Goal: Navigation & Orientation: Find specific page/section

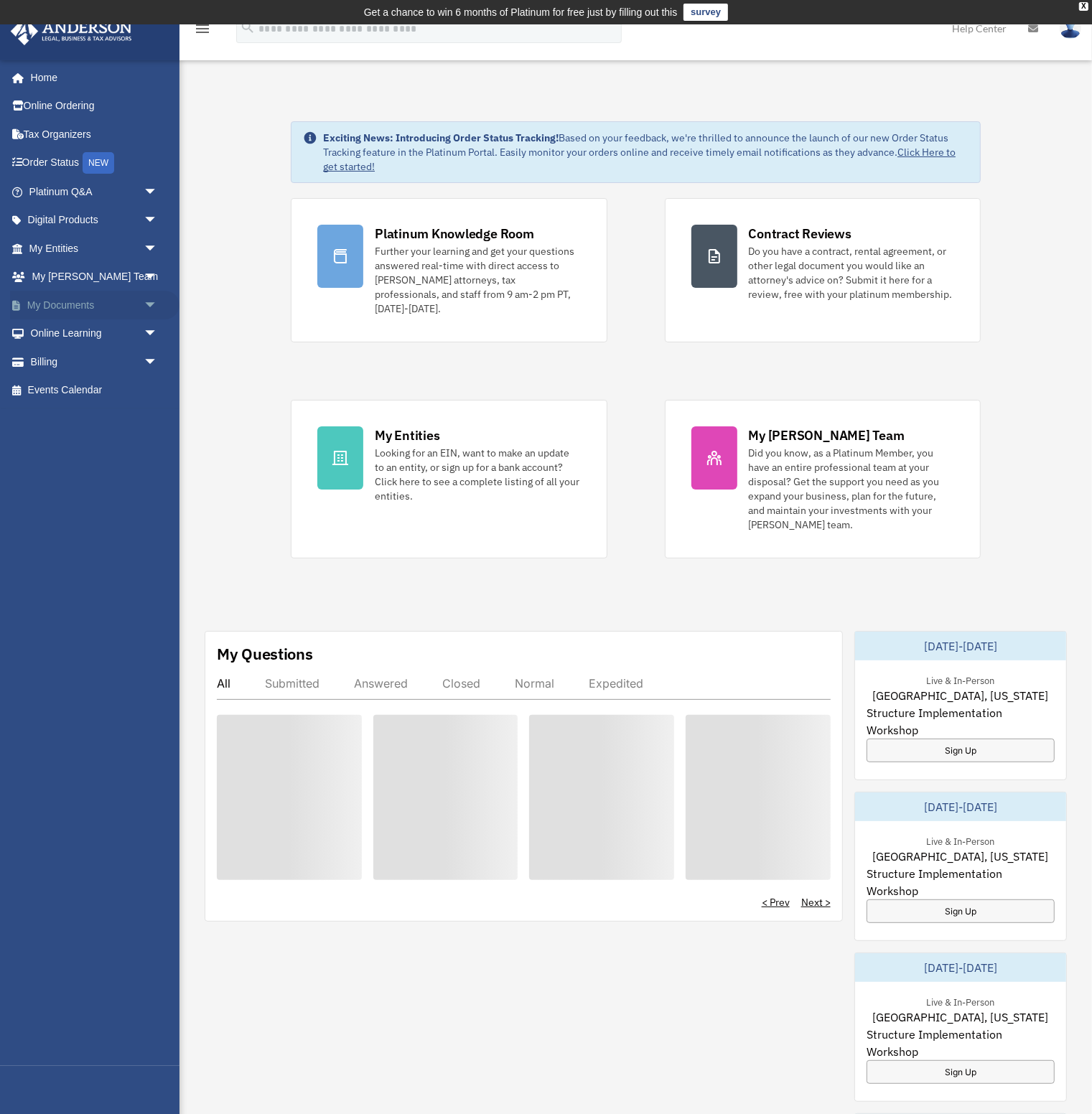
click at [81, 305] on link "My Documents arrow_drop_down" at bounding box center [94, 305] width 170 height 29
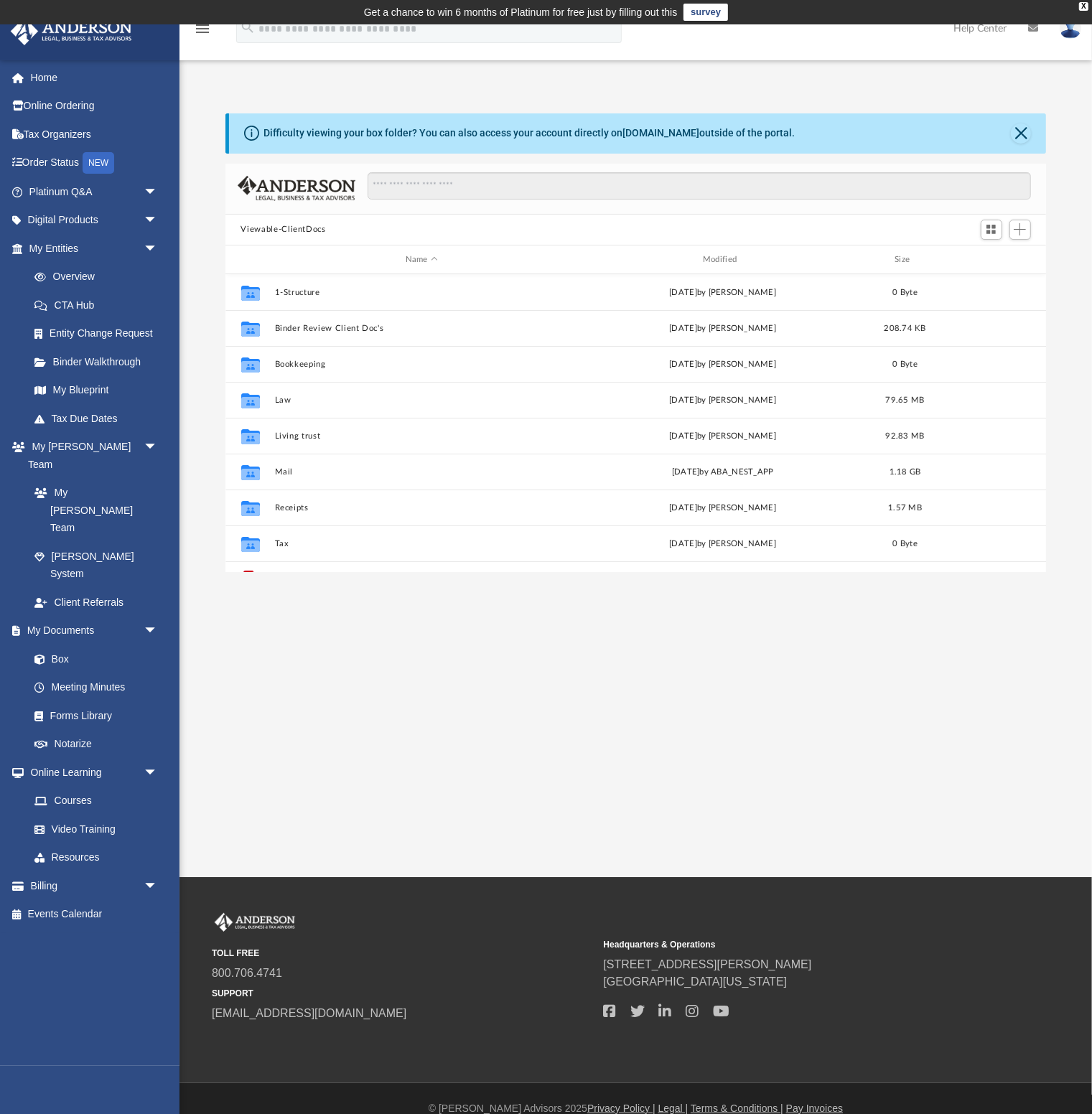
scroll to position [327, 821]
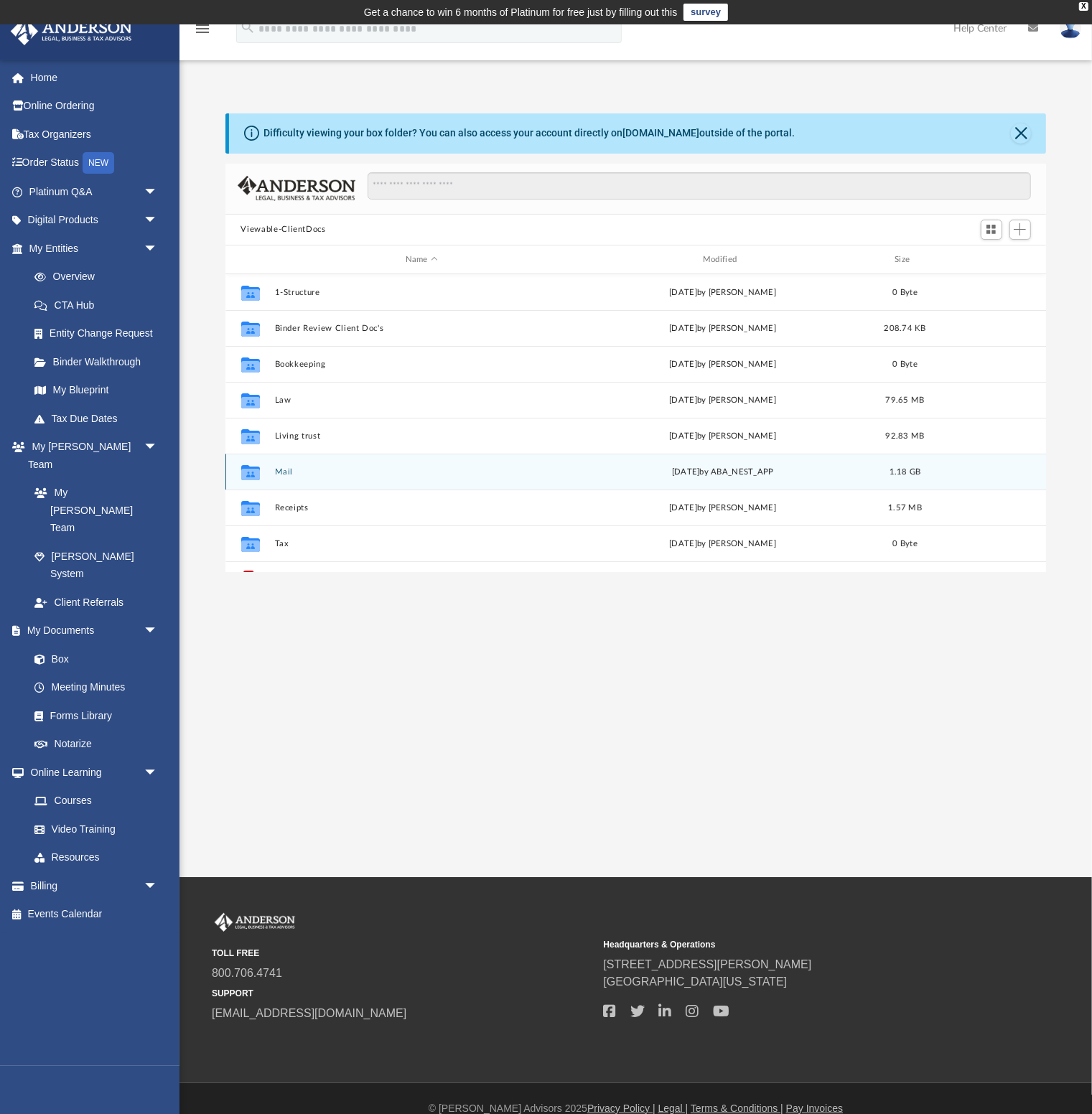
click at [279, 470] on button "Mail" at bounding box center [421, 473] width 294 height 10
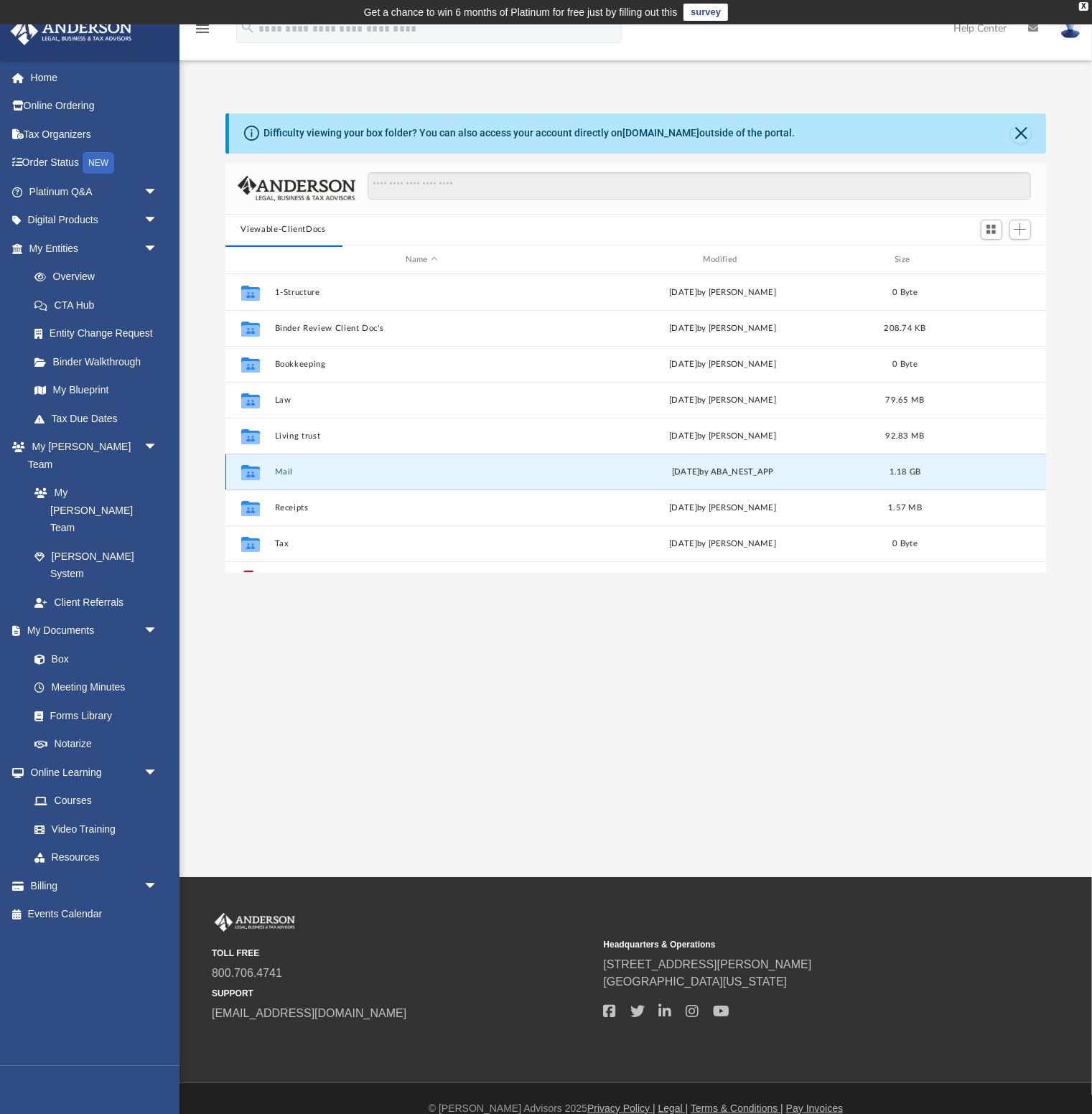
click at [285, 471] on button "Mail" at bounding box center [421, 473] width 294 height 10
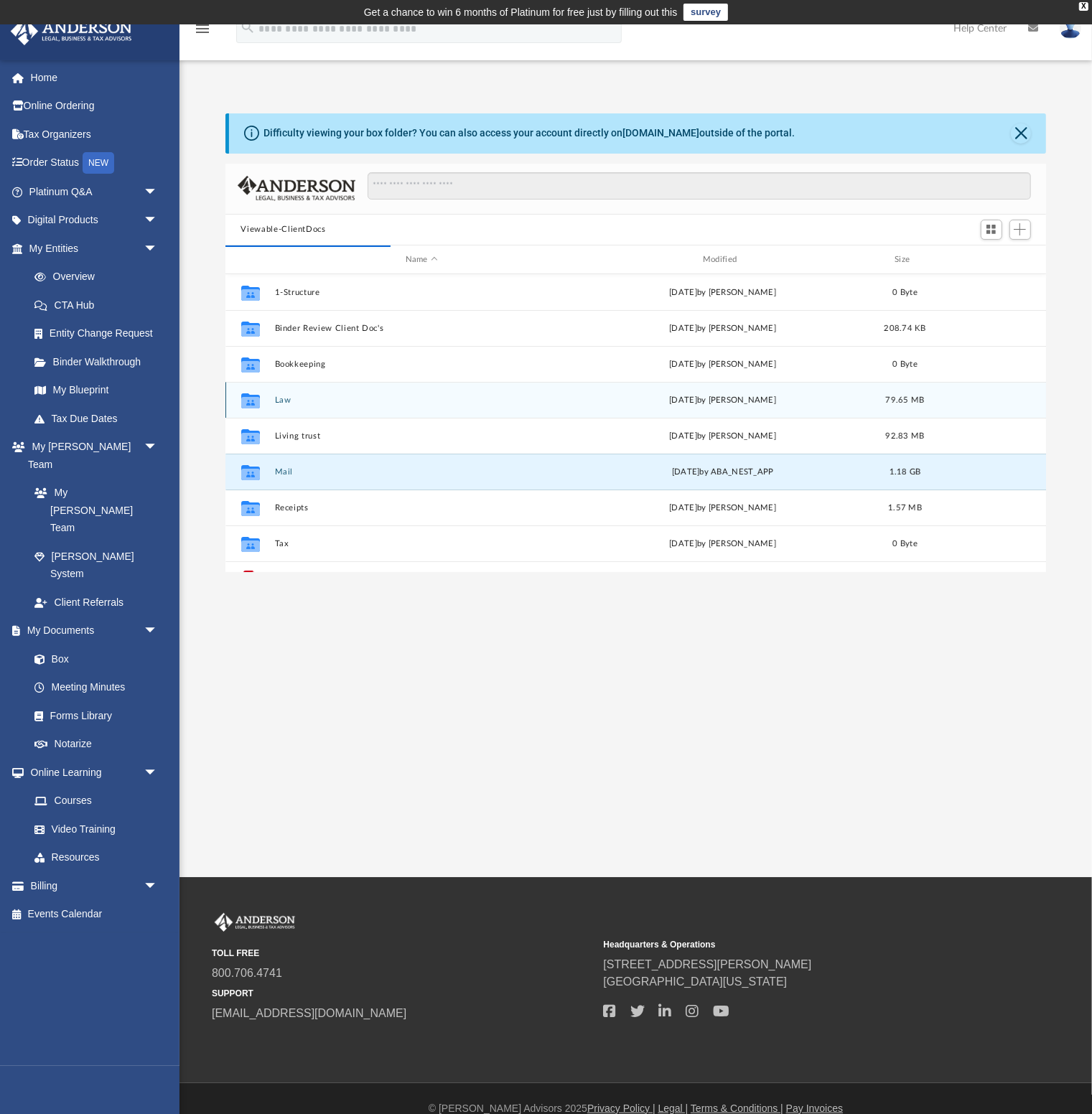
scroll to position [61, 0]
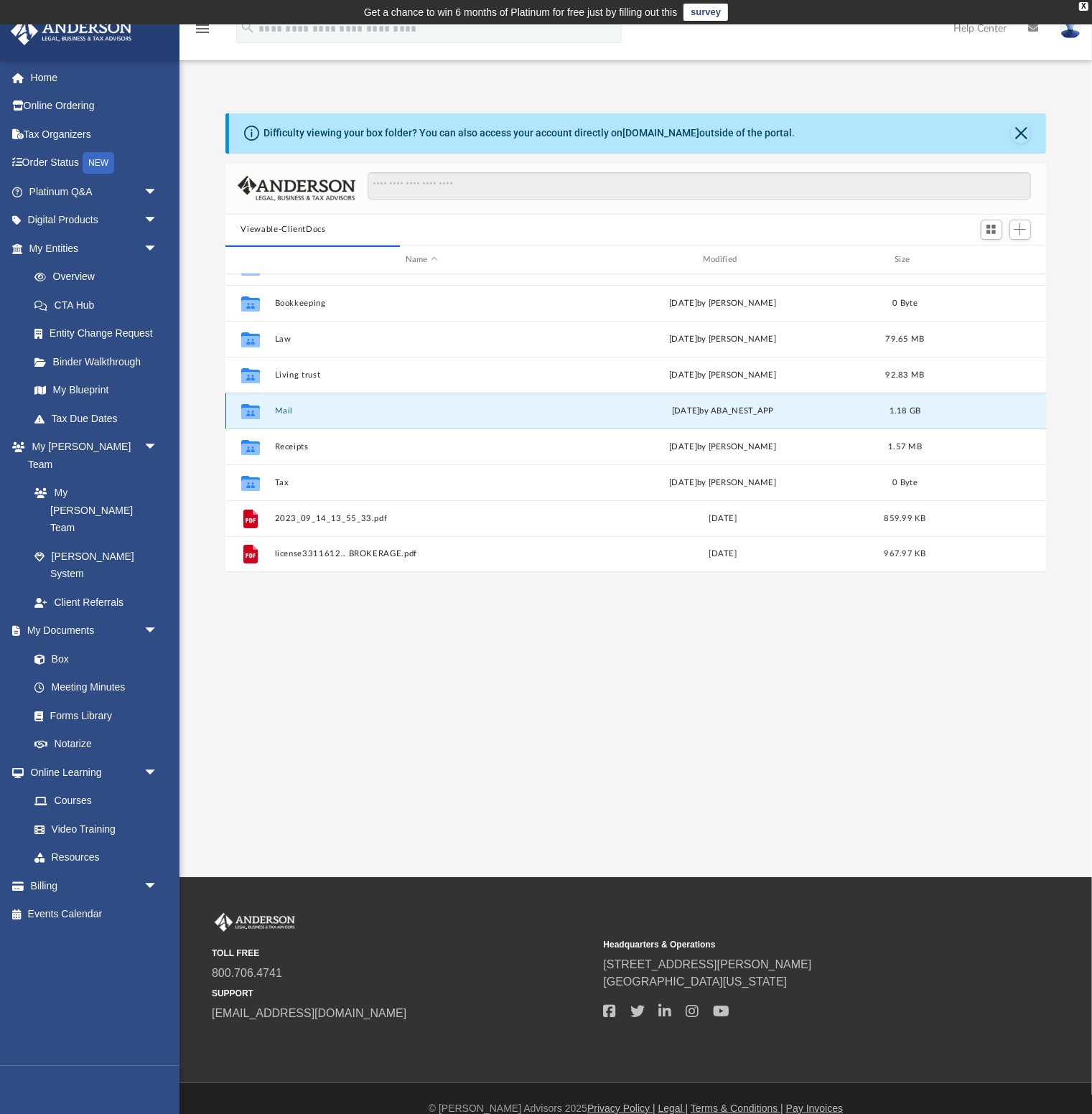
click at [284, 410] on button "Mail" at bounding box center [421, 411] width 294 height 10
click at [251, 411] on icon "grid" at bounding box center [249, 412] width 18 height 15
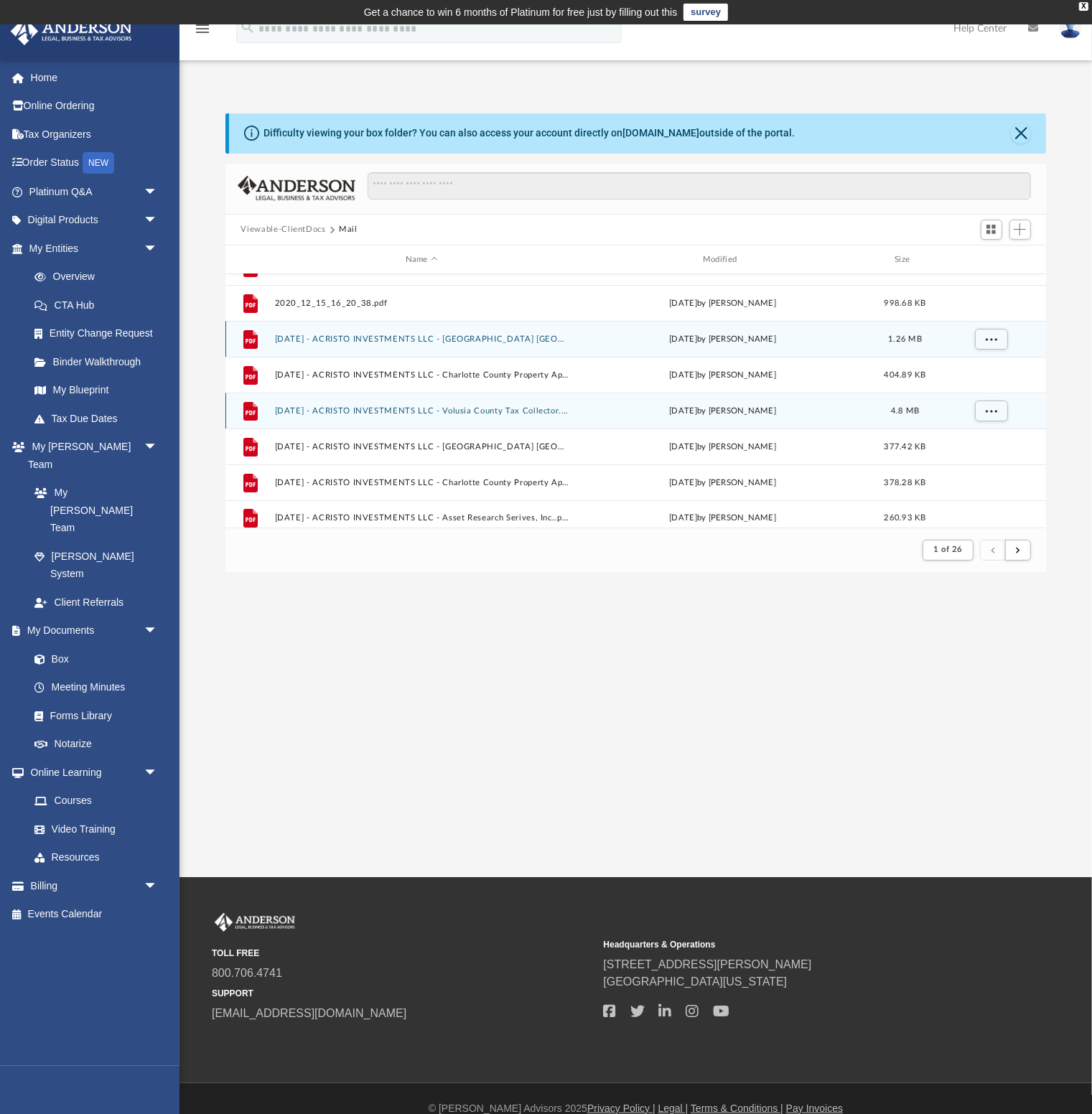
click at [275, 357] on div "File [DATE] - ACRISTO INVESTMENTS LLC - [GEOGRAPHIC_DATA] [GEOGRAPHIC_DATA] - N…" at bounding box center [636, 338] width 822 height 35
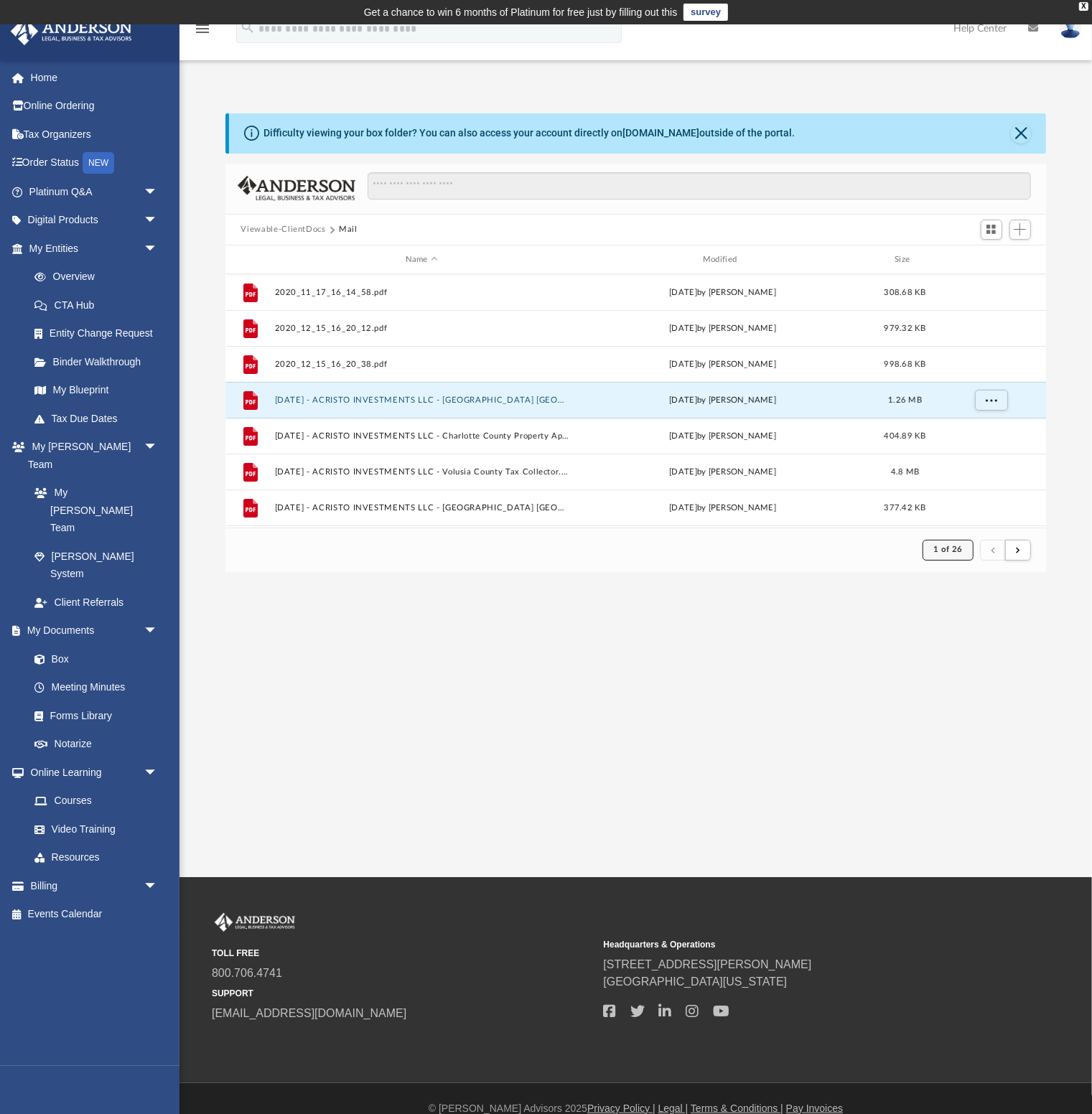
click at [963, 551] on span "1 of 26" at bounding box center [948, 549] width 30 height 8
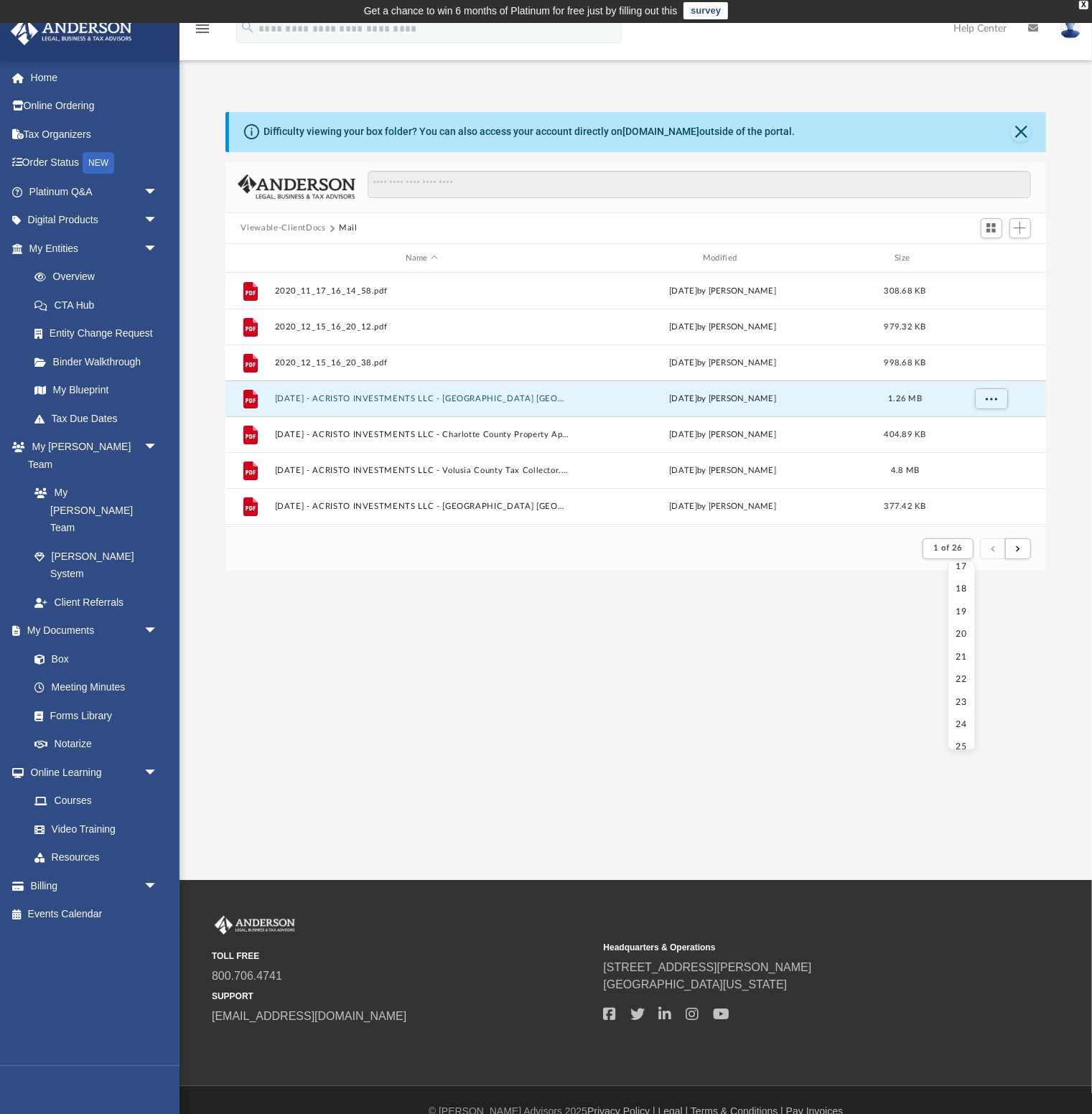
scroll to position [413, 0]
click at [728, 696] on div "App [EMAIL_ADDRESS][DOMAIN_NAME] Sign Out [EMAIL_ADDRESS][DOMAIN_NAME] Home Onl…" at bounding box center [546, 452] width 1092 height 857
click at [996, 230] on span "Switch to Grid View" at bounding box center [991, 227] width 12 height 12
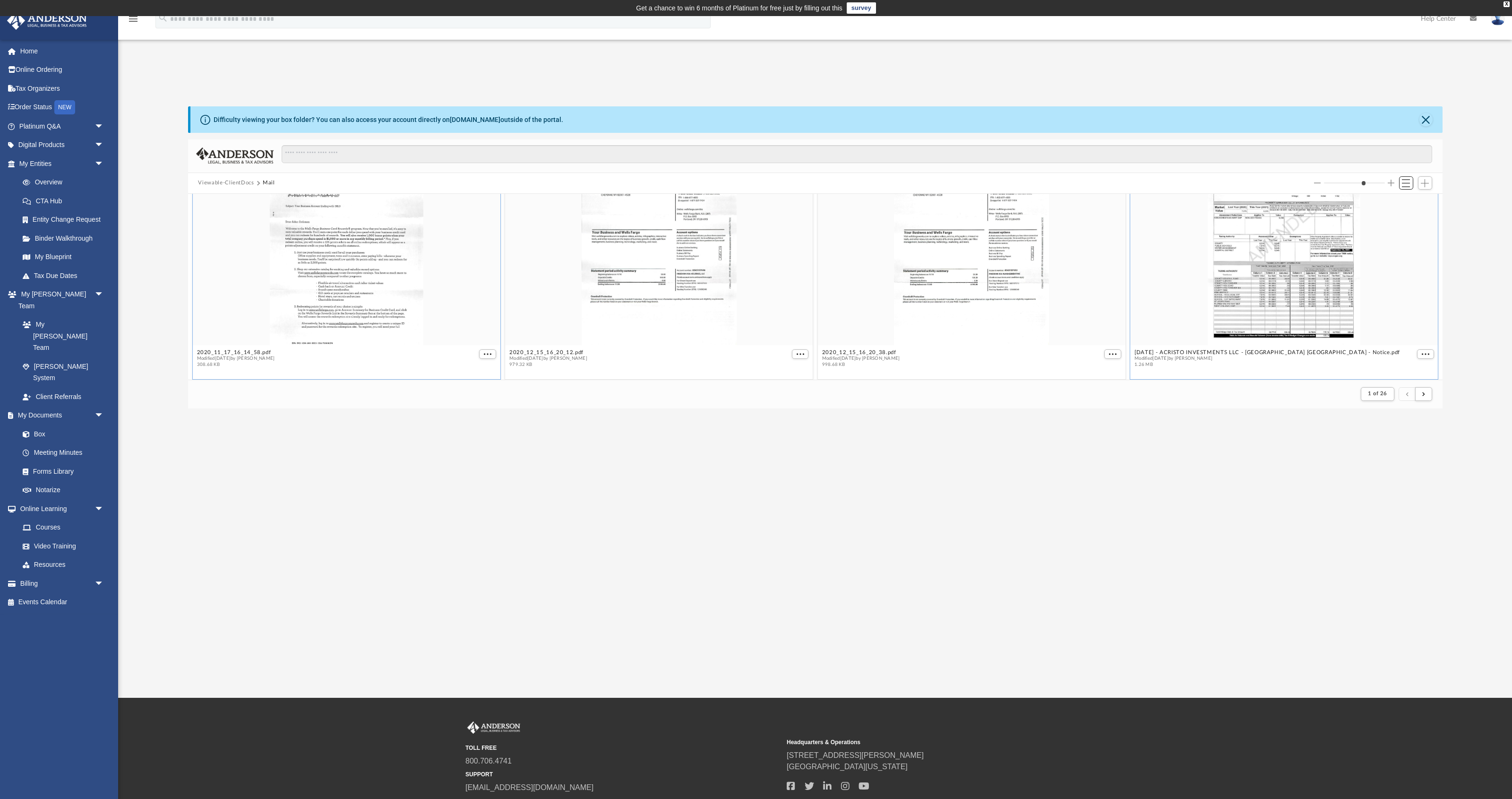
scroll to position [0, 0]
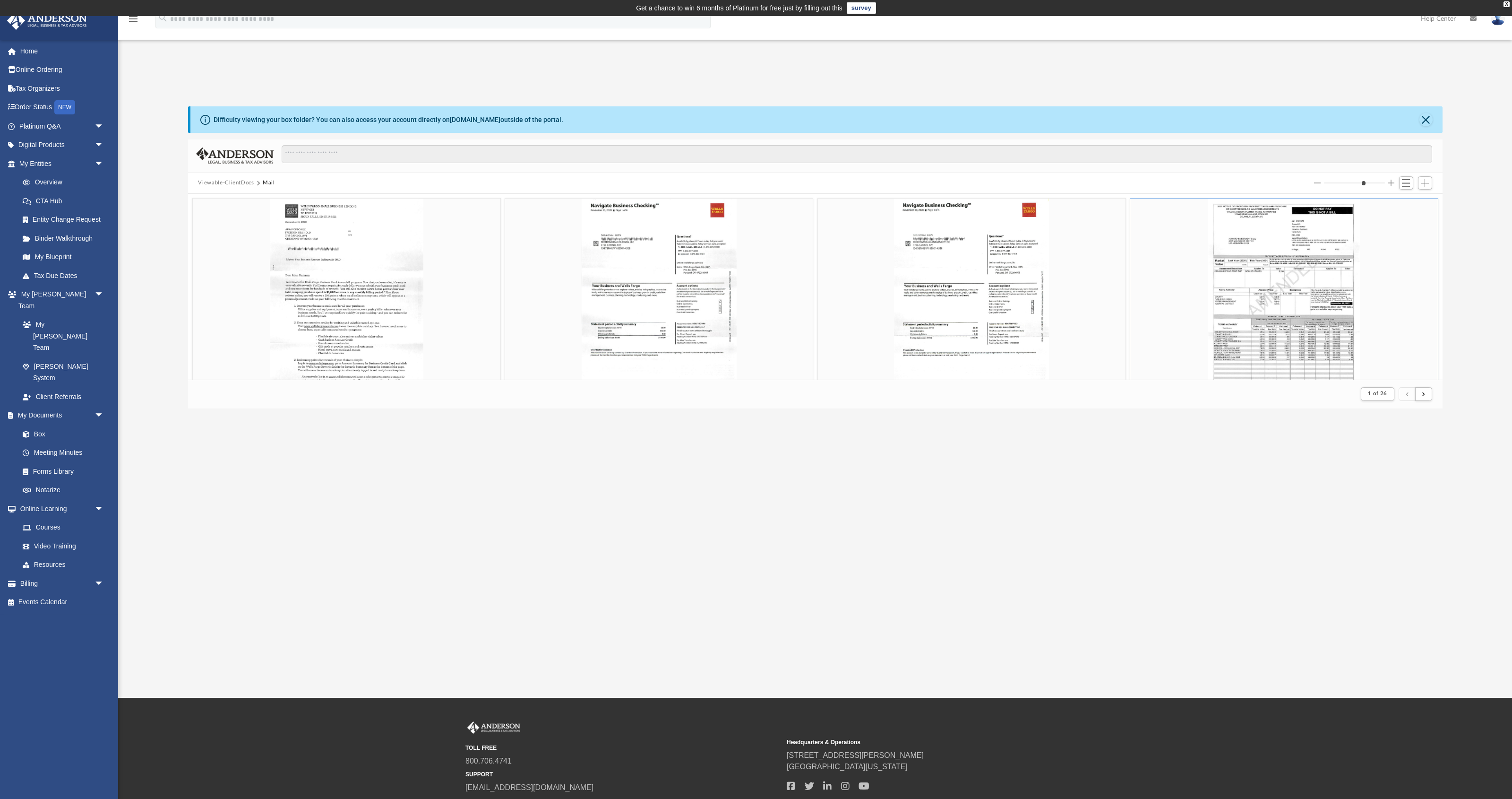
click at [718, 184] on button "Increase column size" at bounding box center [1391, 183] width 6 height 6
type input "*"
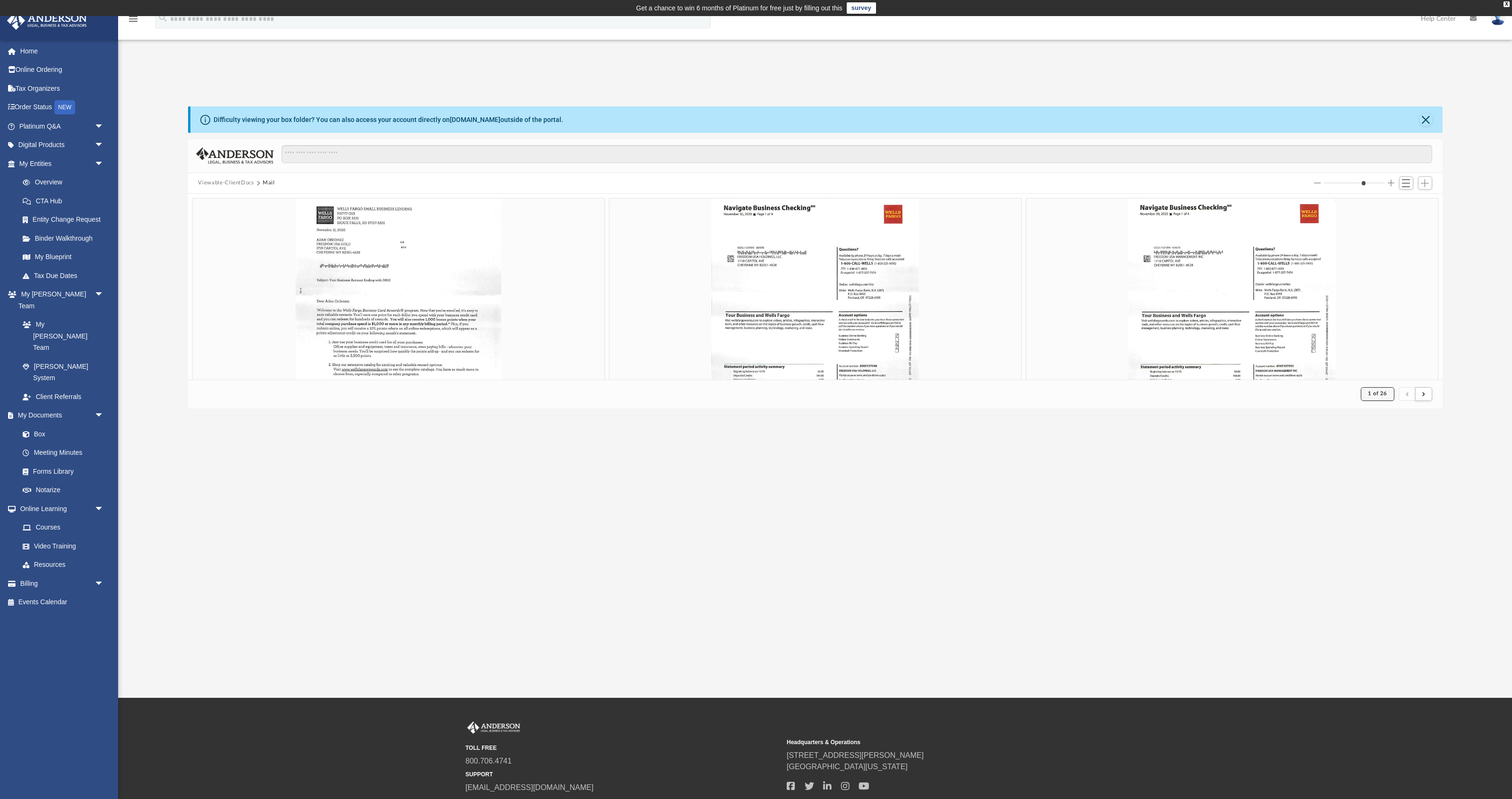
click at [718, 394] on span "1 of 26" at bounding box center [1377, 393] width 20 height 5
click at [718, 473] on li "5" at bounding box center [1385, 473] width 7 height 10
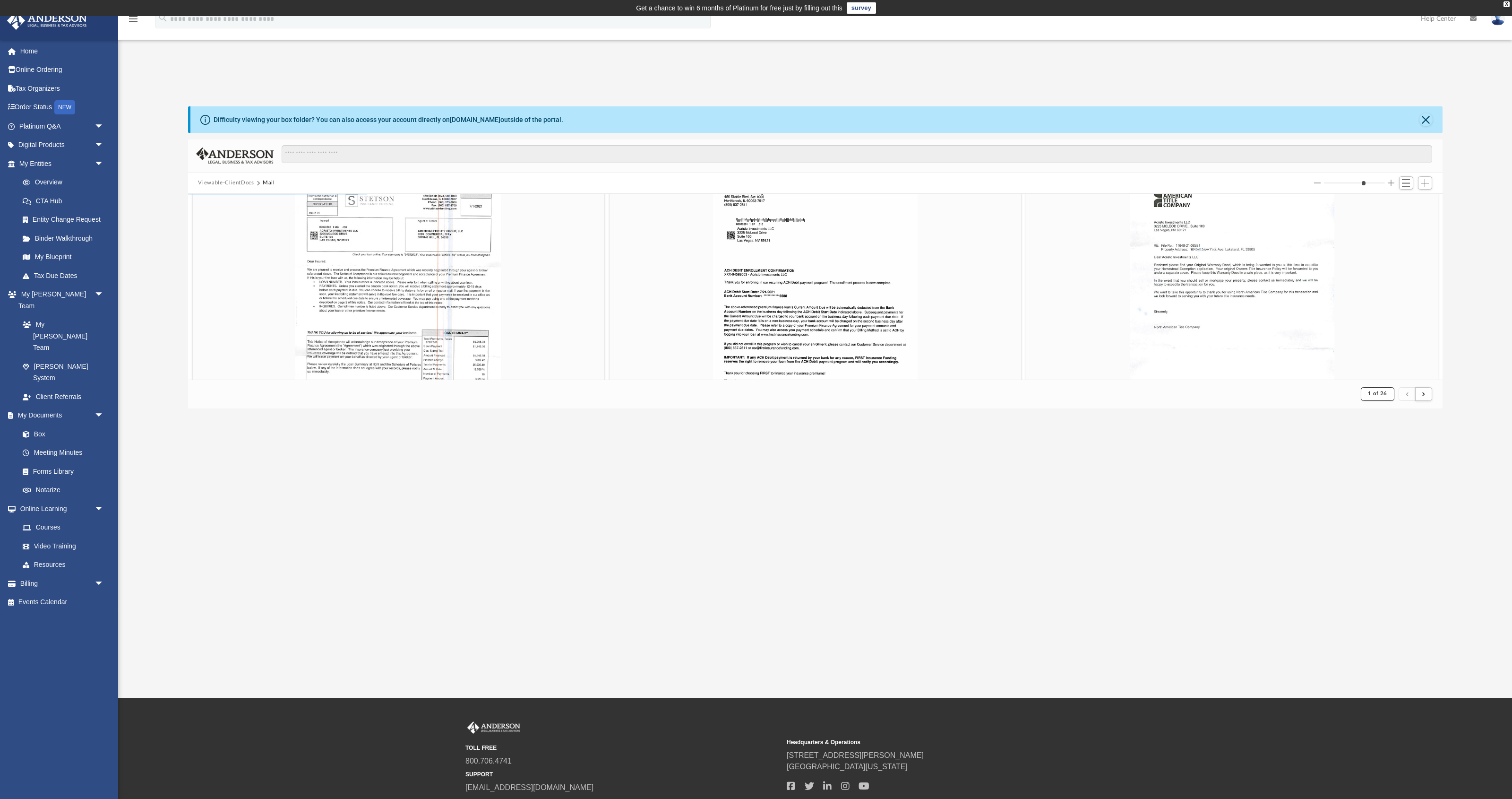
scroll to position [1635, 0]
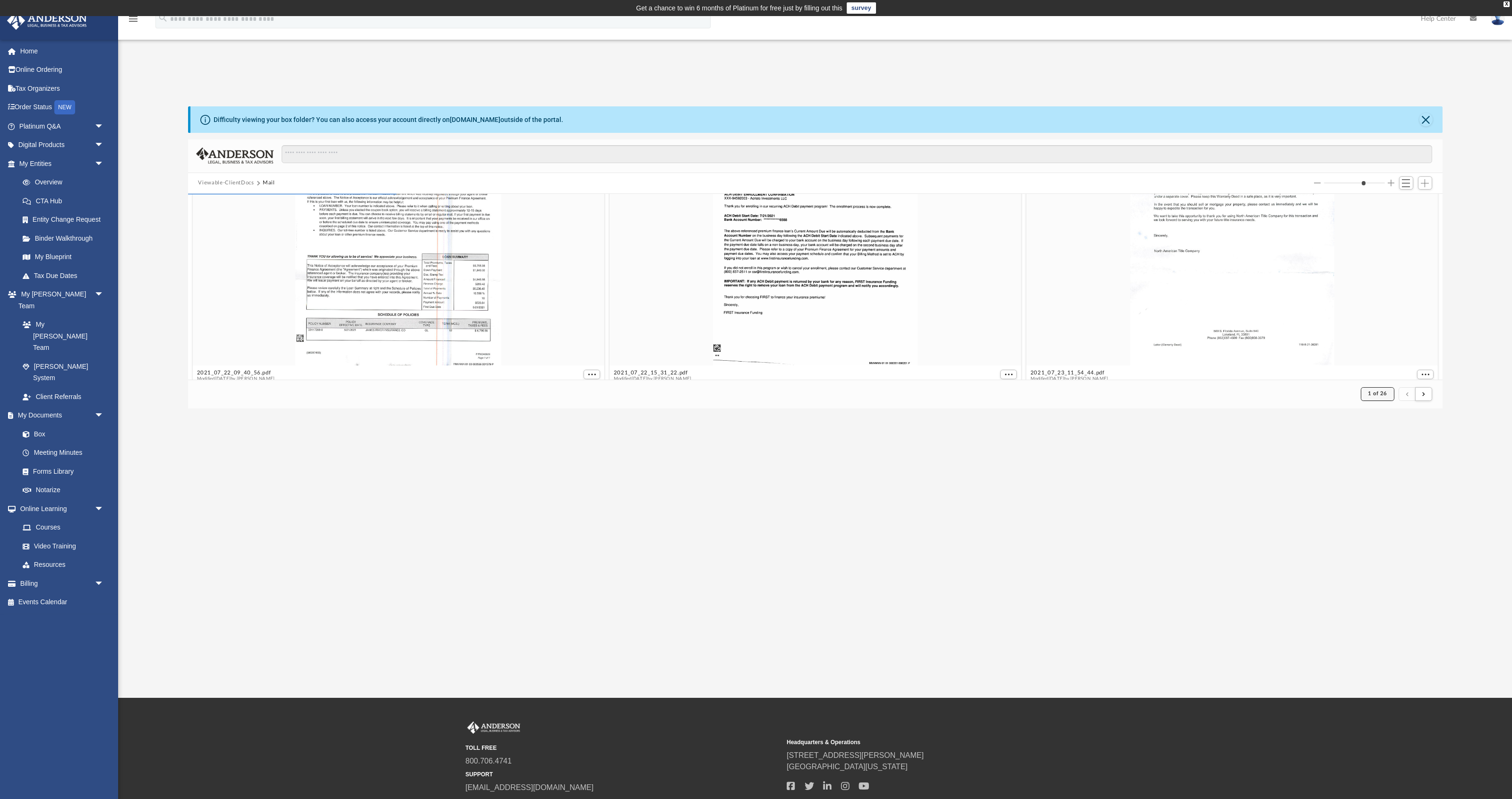
click at [718, 394] on span "1 of 26" at bounding box center [1377, 393] width 20 height 5
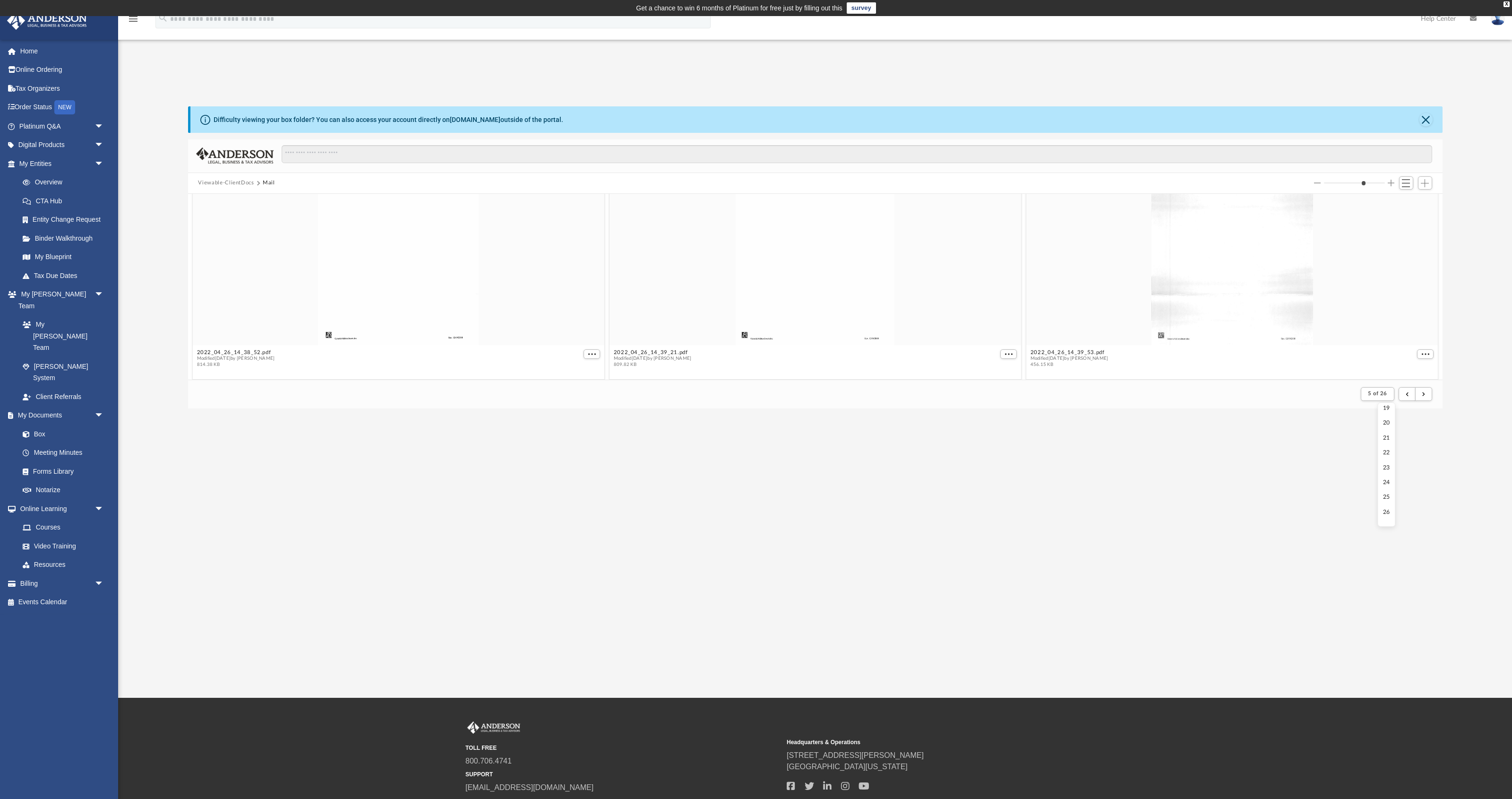
click at [718, 515] on li "26" at bounding box center [1386, 512] width 7 height 10
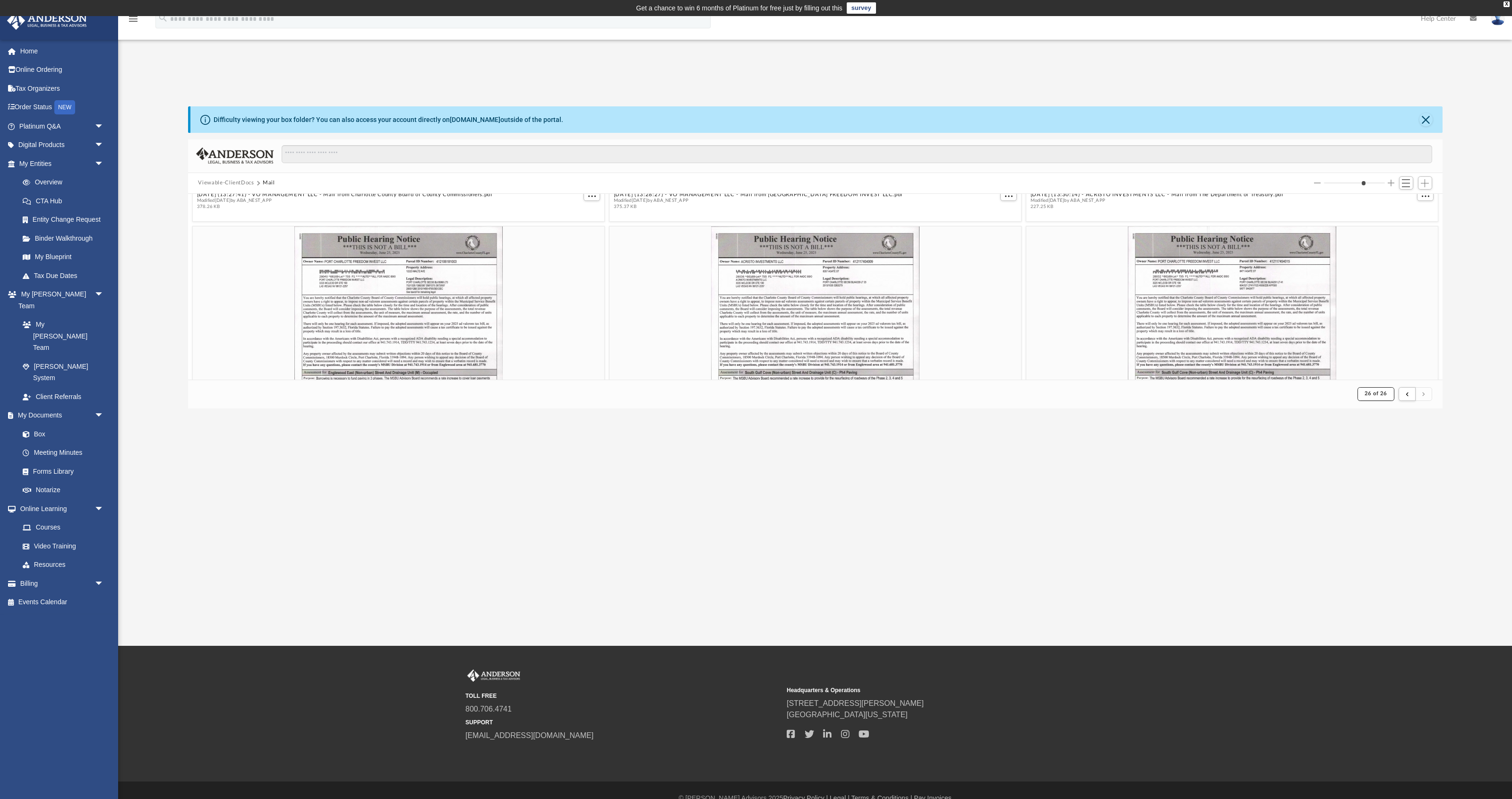
scroll to position [0, 0]
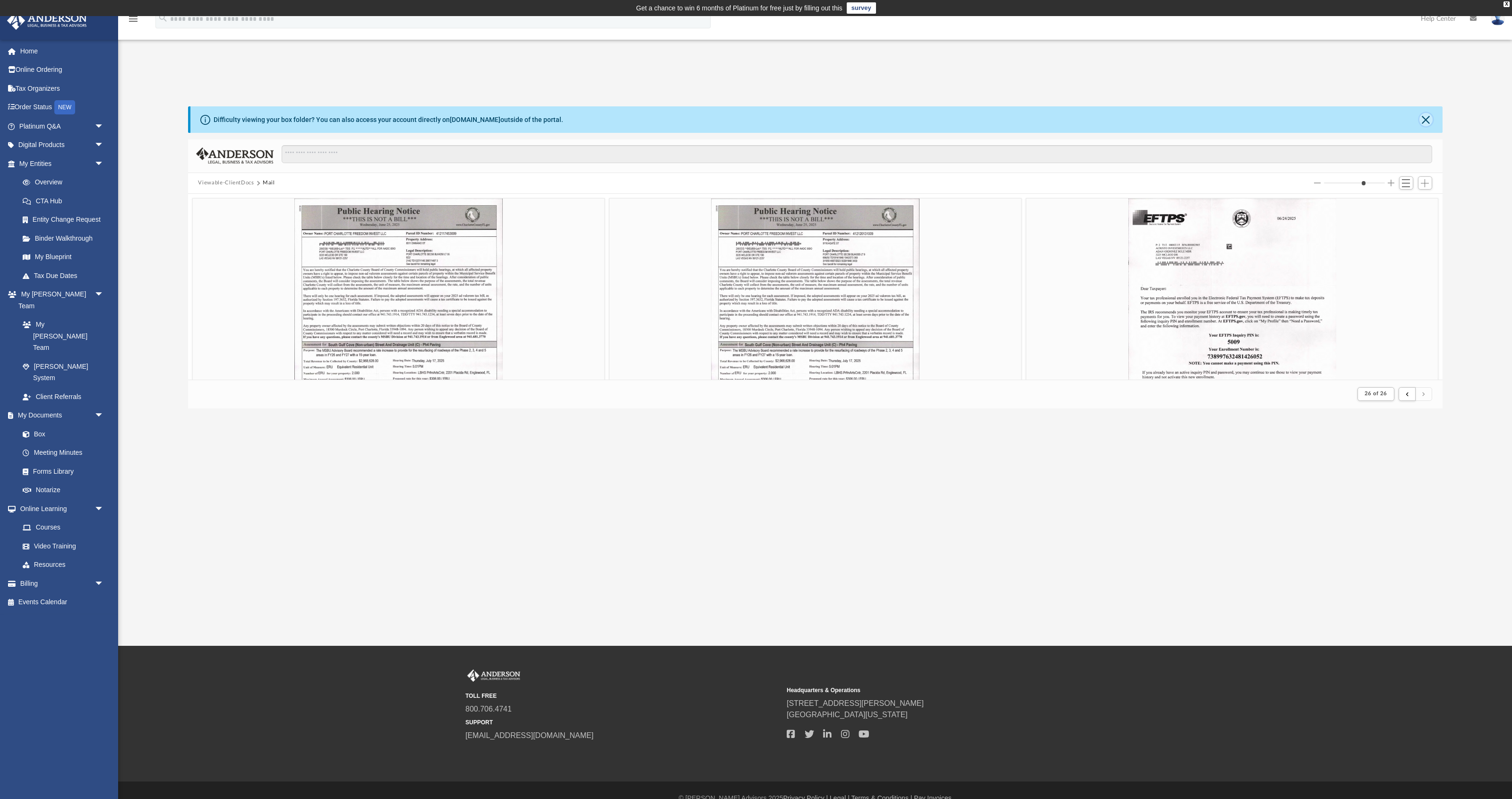
click at [718, 119] on button "Close" at bounding box center [1426, 119] width 13 height 13
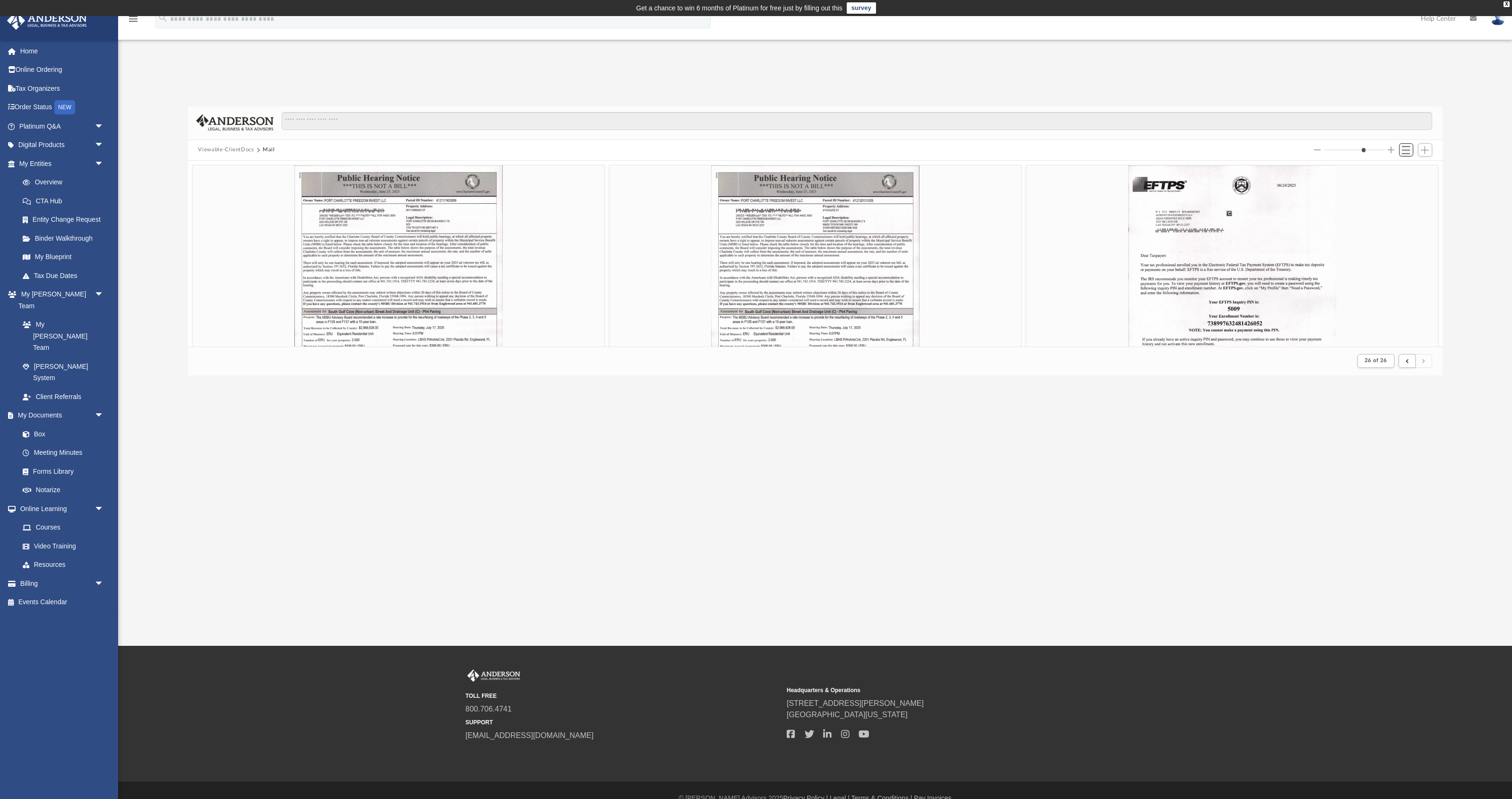
click at [718, 151] on span "Switch to List View" at bounding box center [1405, 150] width 8 height 8
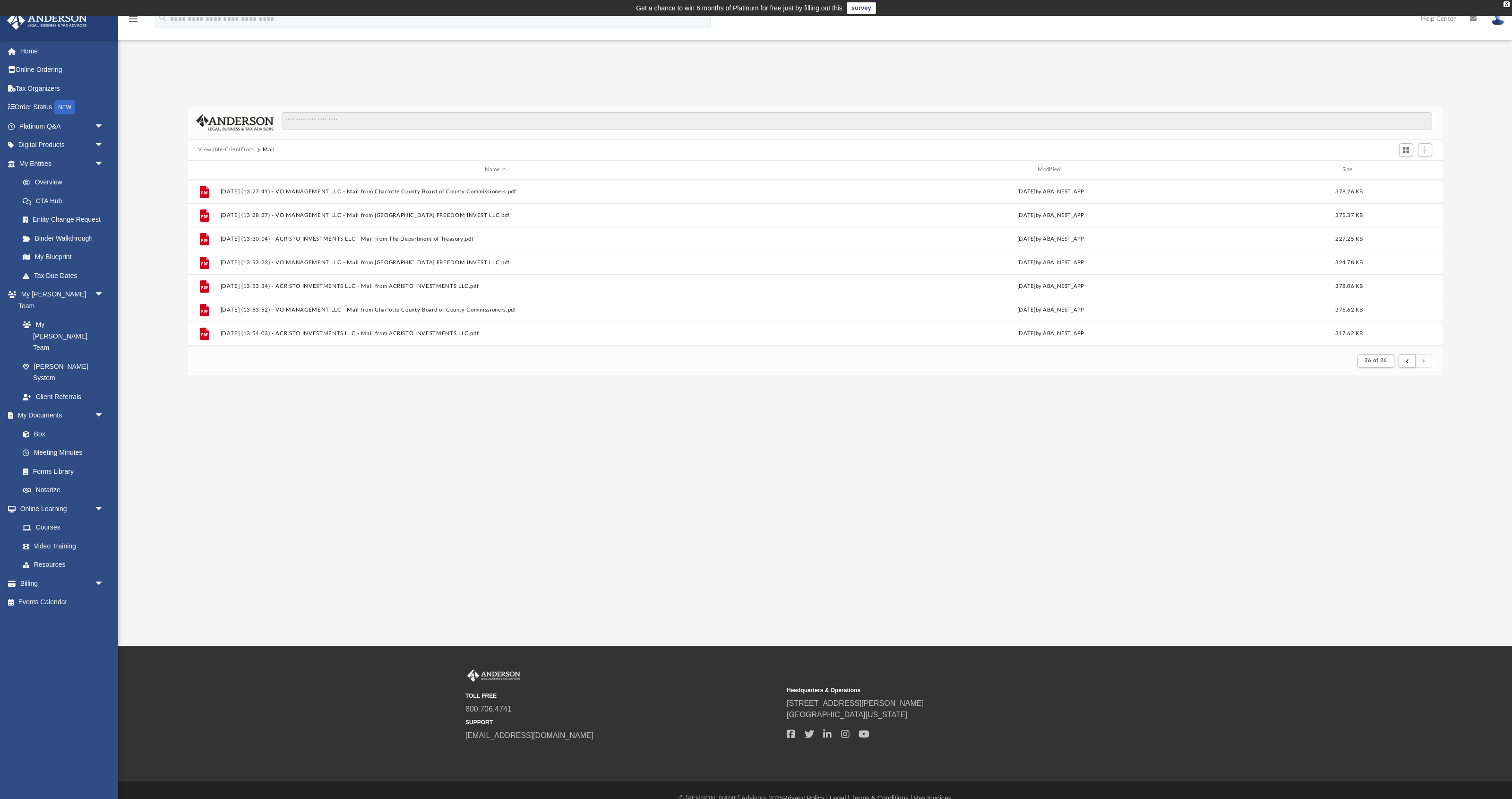
click at [269, 148] on button "Mail" at bounding box center [268, 150] width 12 height 8
click at [240, 151] on button "Viewable-ClientDocs" at bounding box center [226, 150] width 56 height 8
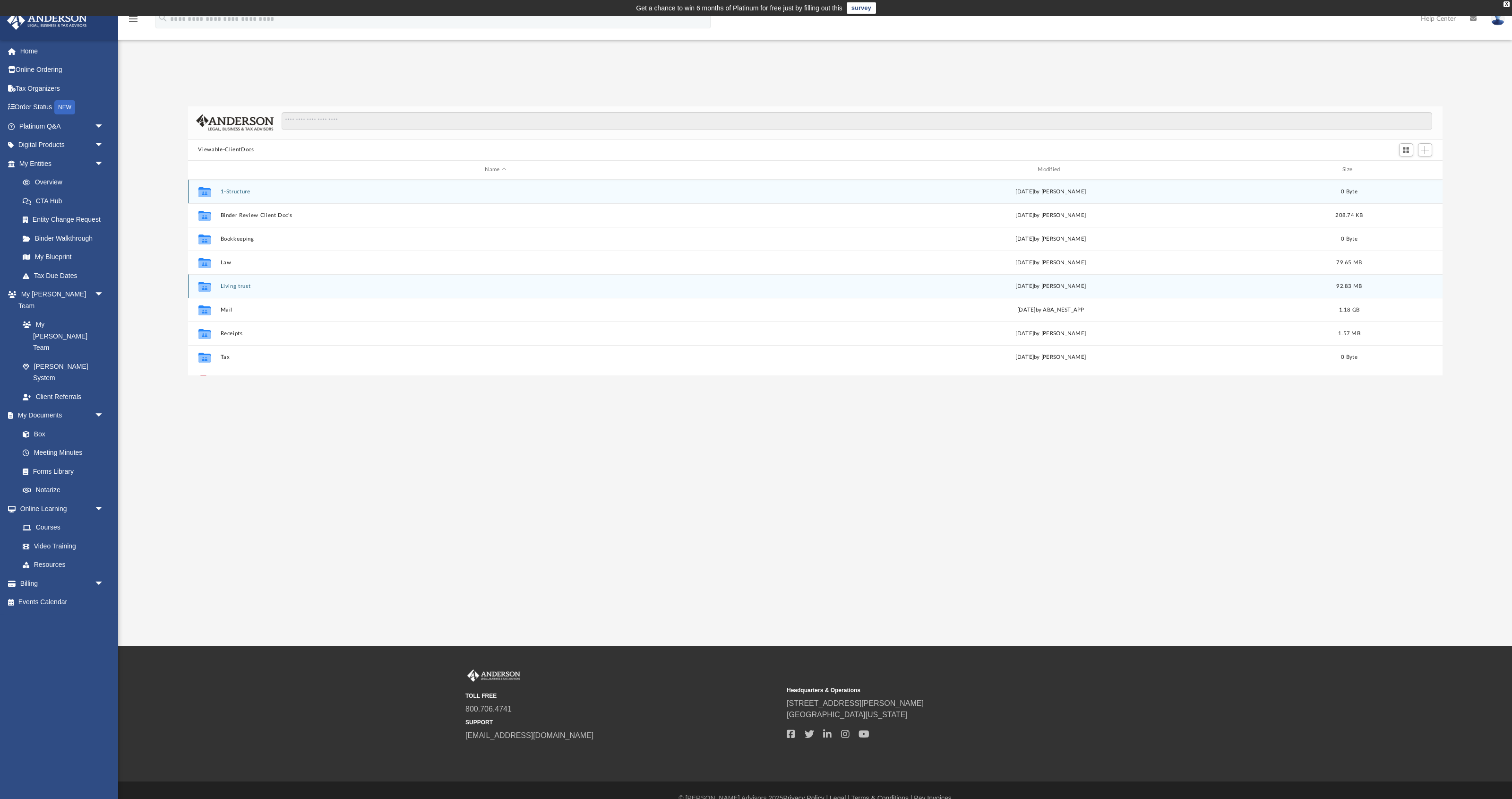
scroll to position [40, 0]
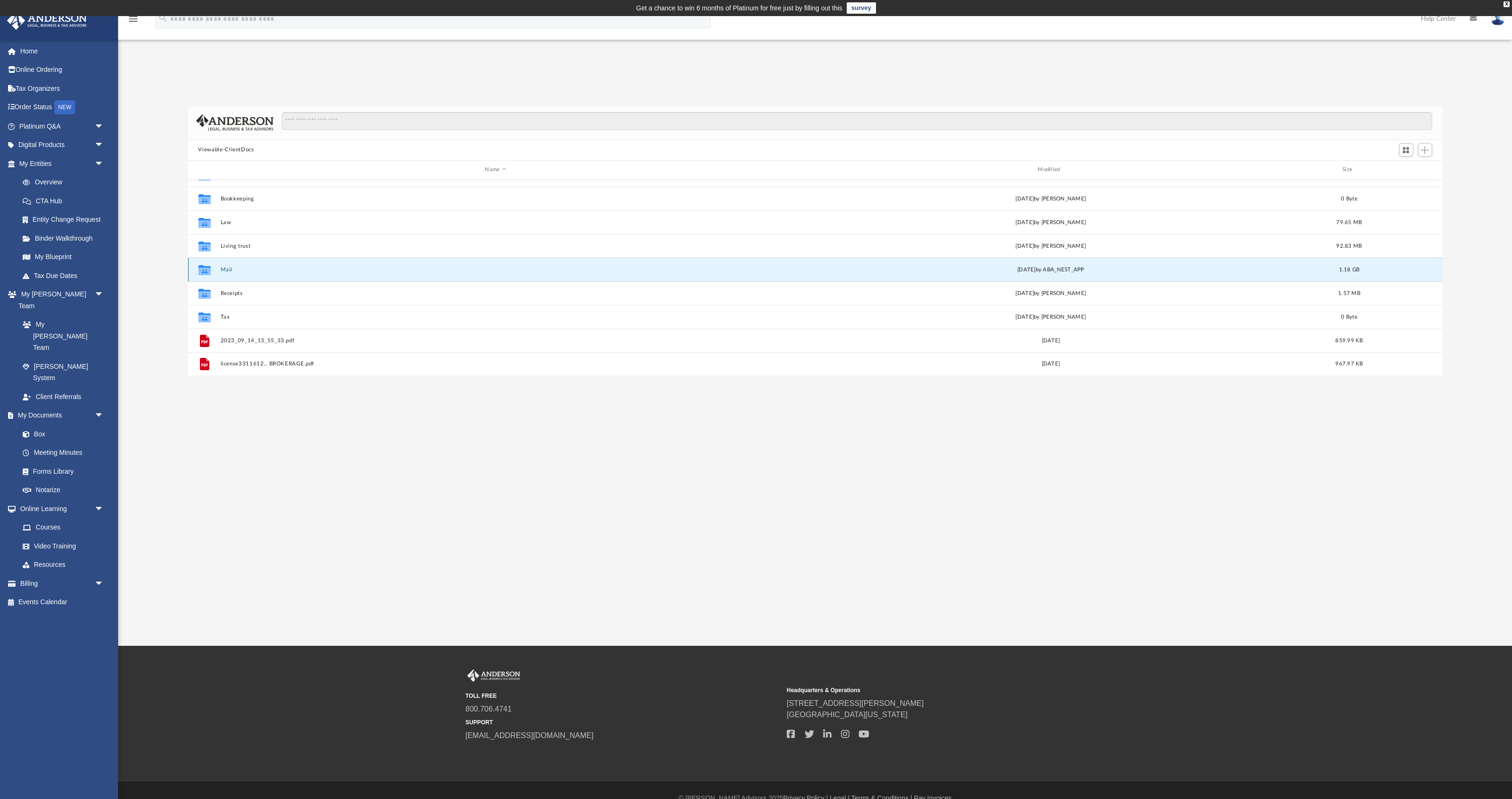
click at [225, 272] on button "Mail" at bounding box center [495, 269] width 551 height 6
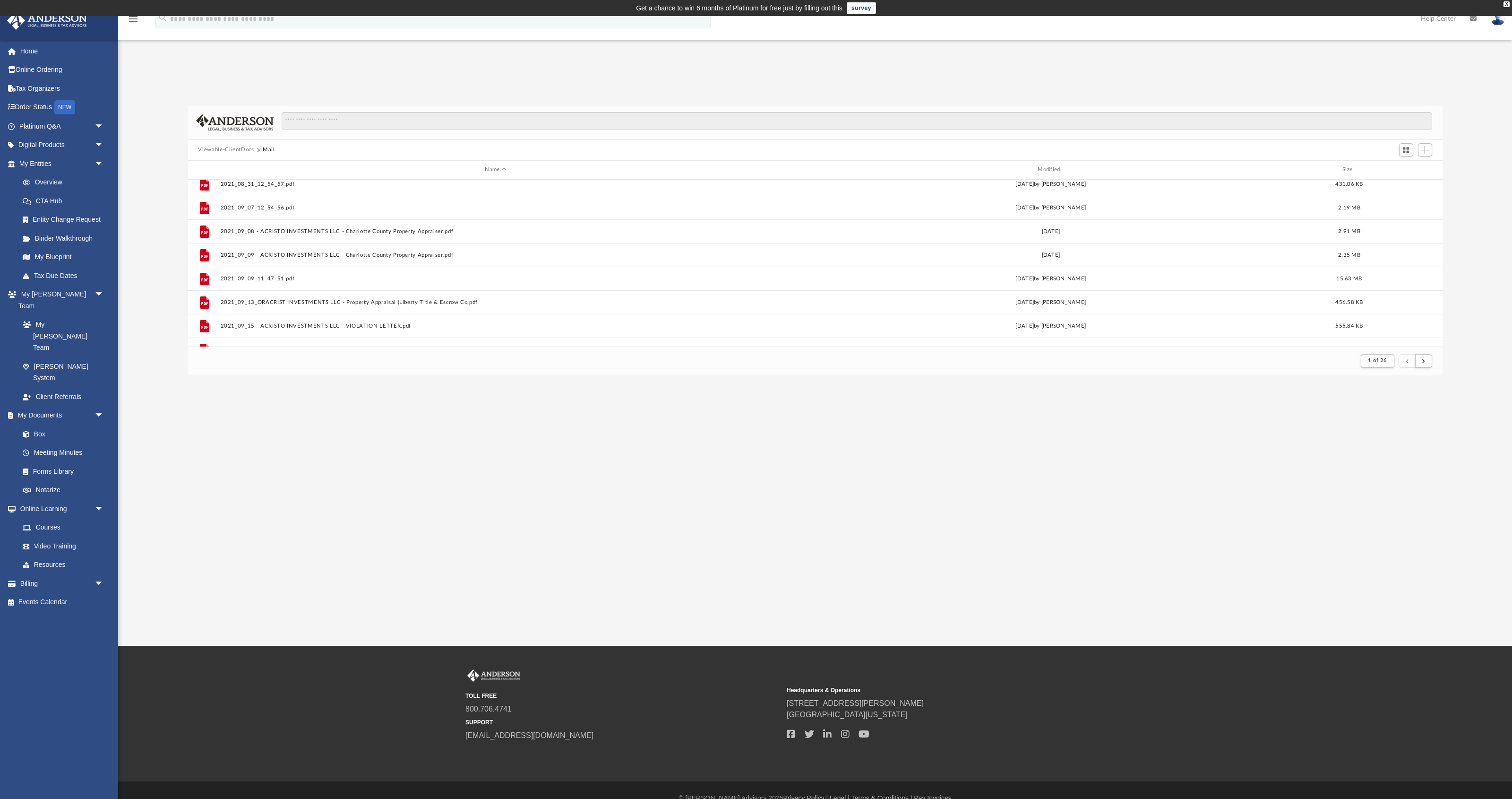
scroll to position [1014, 0]
click at [718, 364] on button "submit" at bounding box center [1423, 361] width 17 height 14
click at [718, 362] on span "submit" at bounding box center [1423, 360] width 3 height 5
click at [718, 366] on button "1 of 26" at bounding box center [1377, 360] width 33 height 13
click at [718, 395] on li "2" at bounding box center [1385, 394] width 7 height 10
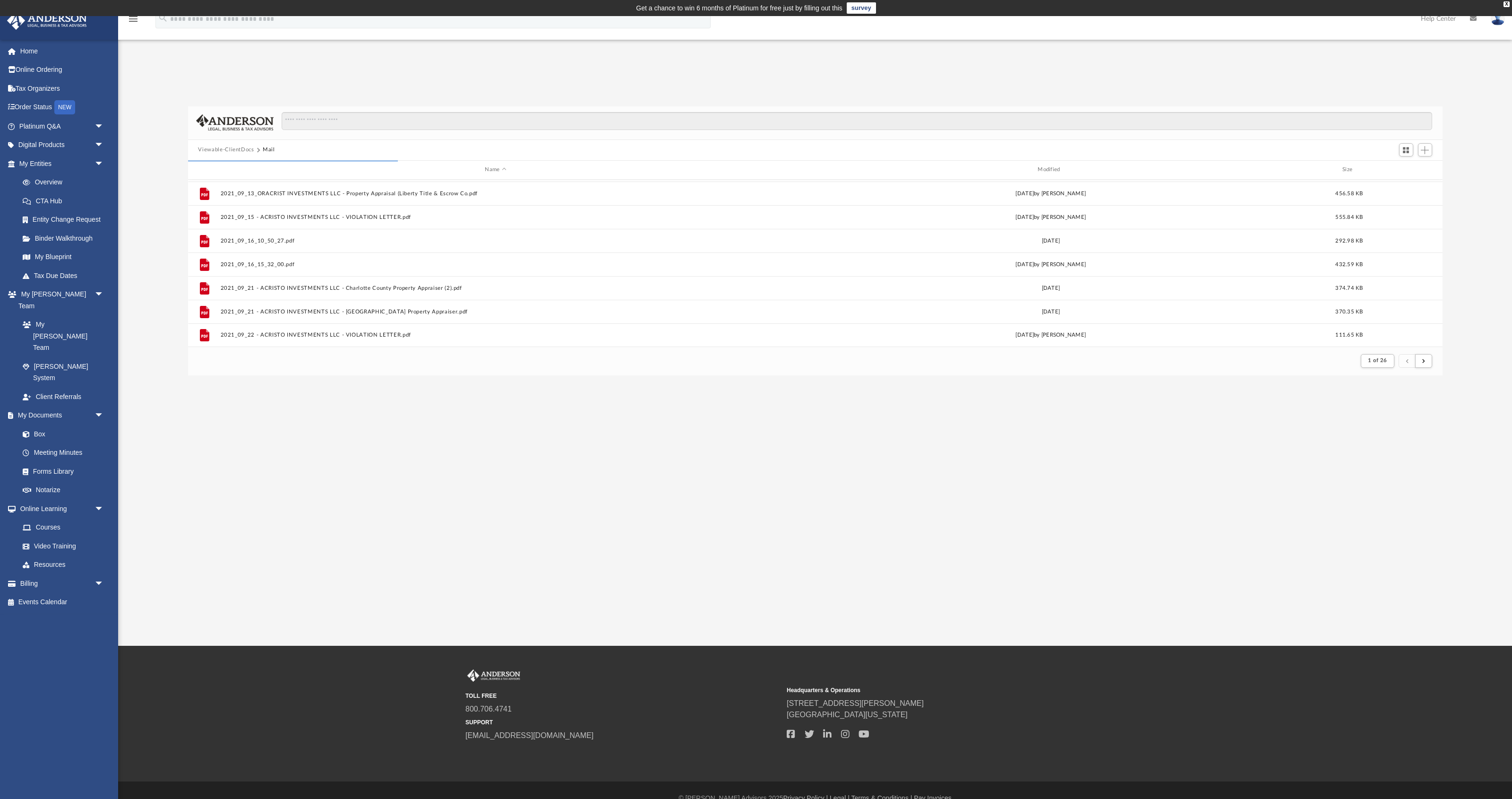
click at [718, 370] on footer "1 of 26" at bounding box center [815, 361] width 1254 height 29
click at [718, 362] on span "1 of 26" at bounding box center [1377, 360] width 20 height 5
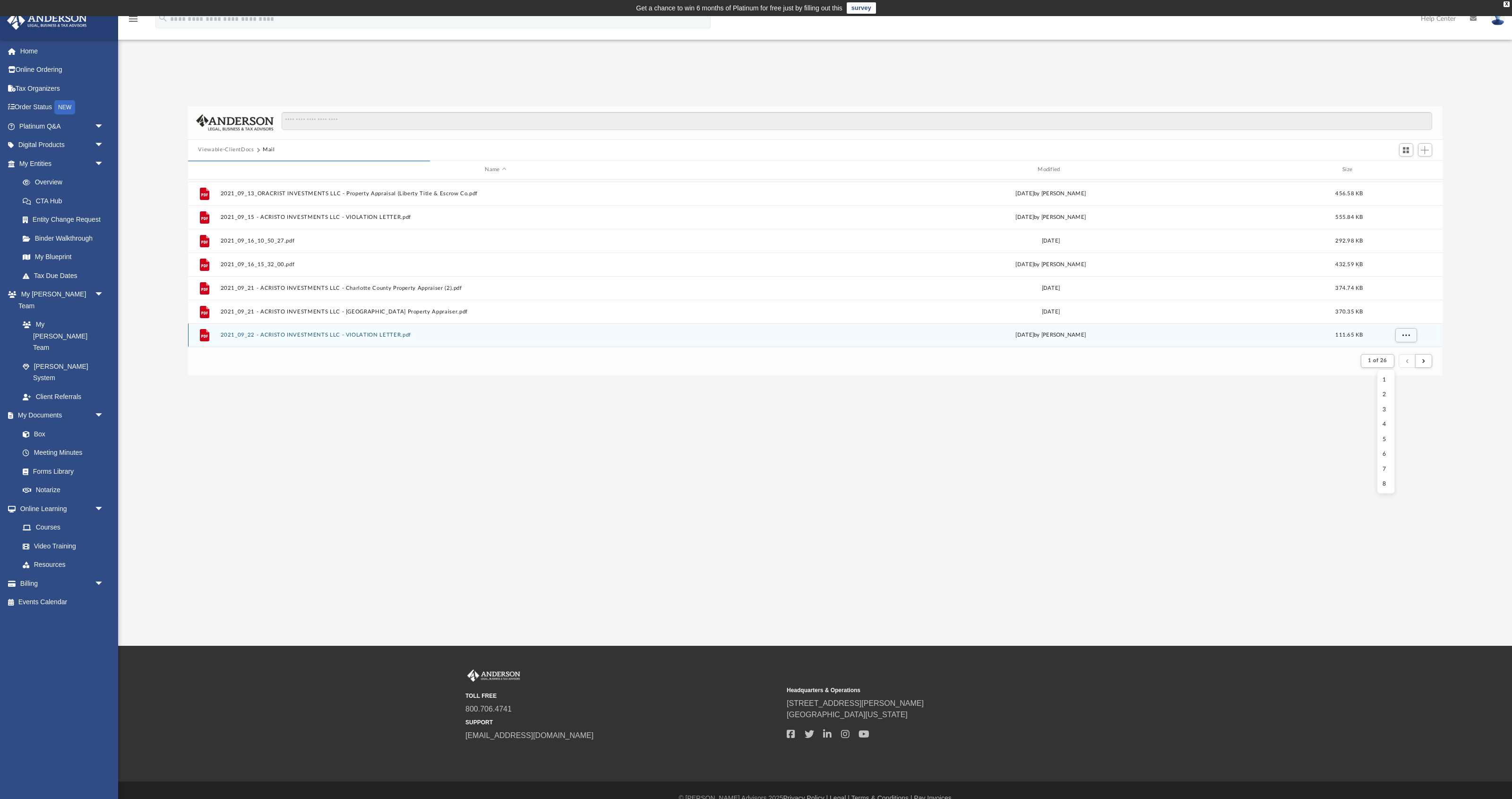
scroll to position [16, 0]
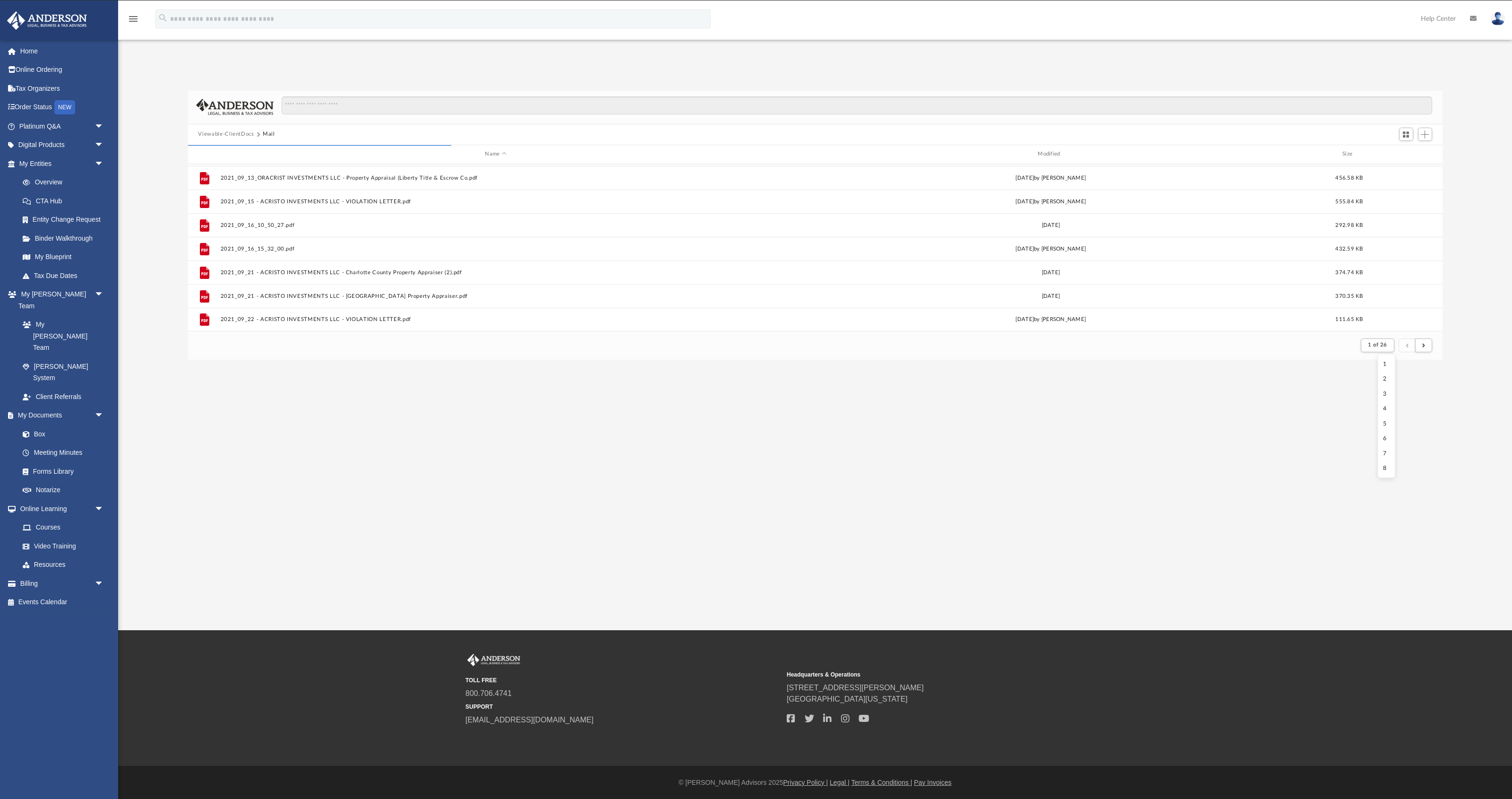
click at [718, 395] on ul "1 2 3 4 5 6 7 8 9 10 11 12 13 14 15 16 17 18 19 20 21 22 23 24 25 26" at bounding box center [1386, 416] width 18 height 124
click at [718, 395] on li "3" at bounding box center [1386, 394] width 7 height 10
click at [718, 347] on button "submit" at bounding box center [1423, 345] width 17 height 14
click at [718, 347] on button "submit" at bounding box center [1407, 345] width 17 height 14
click at [718, 345] on span "submit" at bounding box center [1423, 345] width 3 height 5
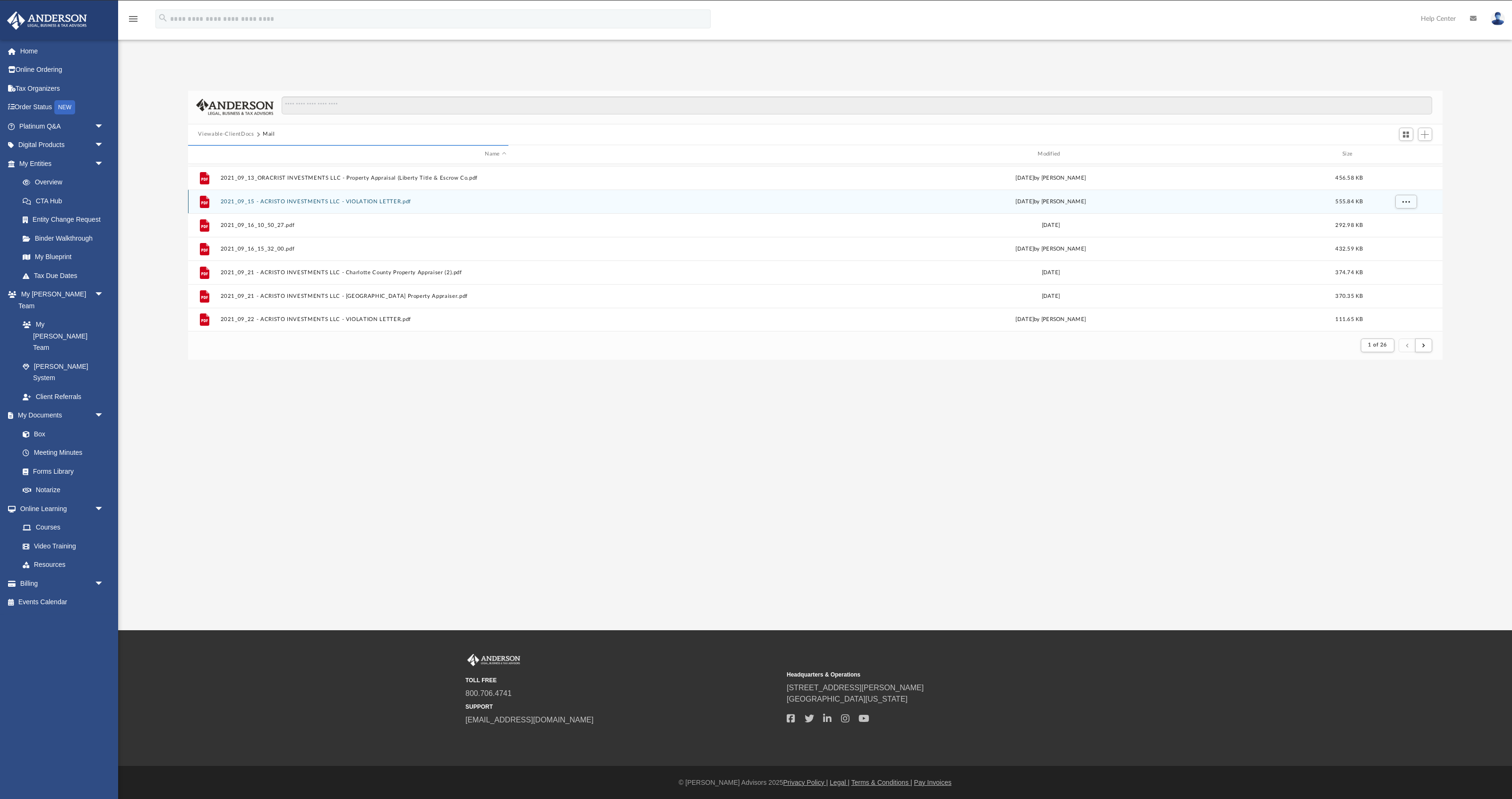
click at [378, 203] on button "2021_09_15 - ACRISTO INVESTMENTS LLC - VIOLATION LETTER.pdf" at bounding box center [495, 201] width 551 height 6
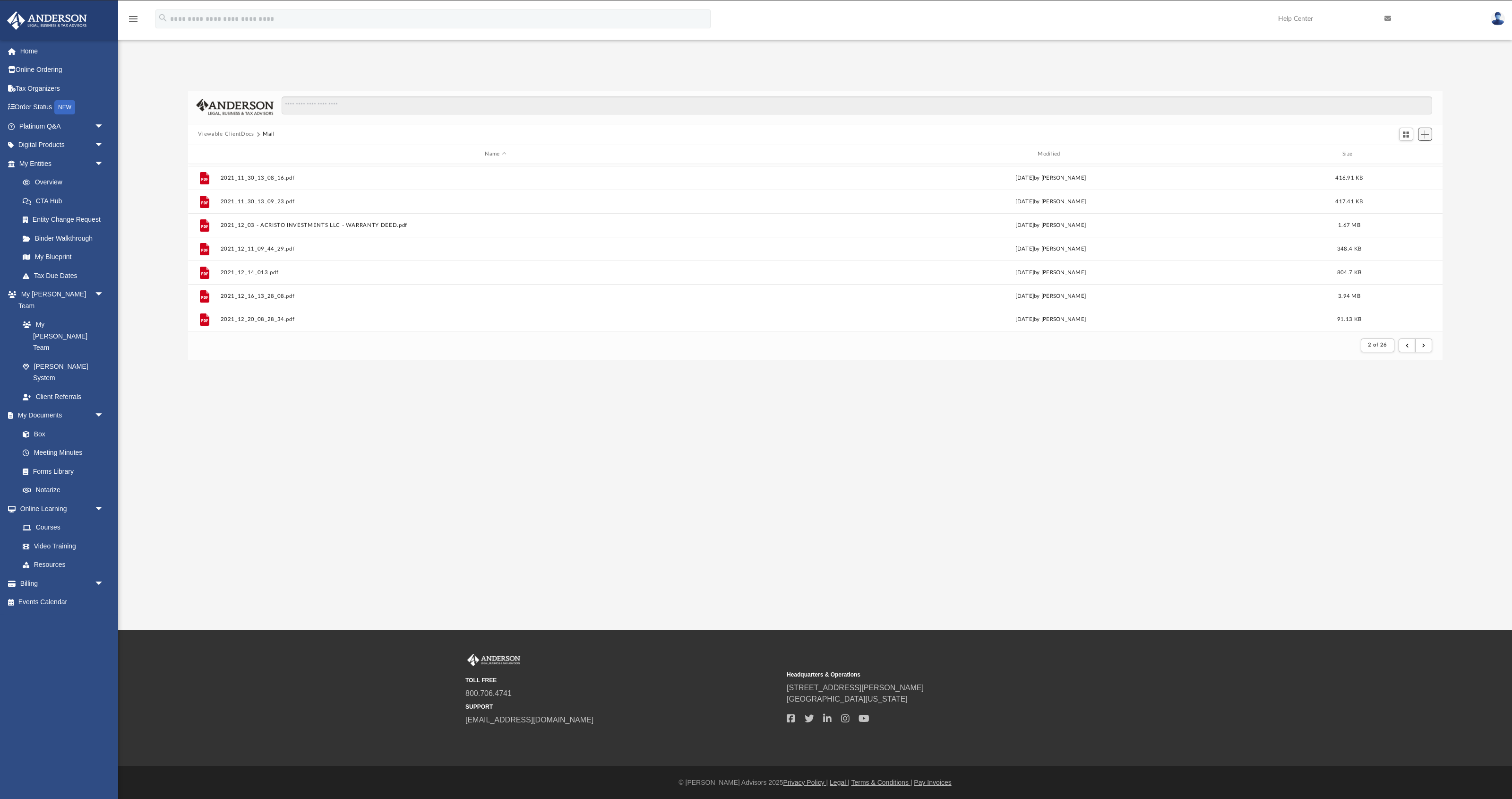
click at [718, 136] on span "Add" at bounding box center [1424, 134] width 8 height 8
click at [718, 121] on div at bounding box center [853, 110] width 1158 height 27
click at [718, 345] on button "2 of 26" at bounding box center [1377, 345] width 33 height 13
click at [718, 426] on li "5" at bounding box center [1385, 424] width 7 height 10
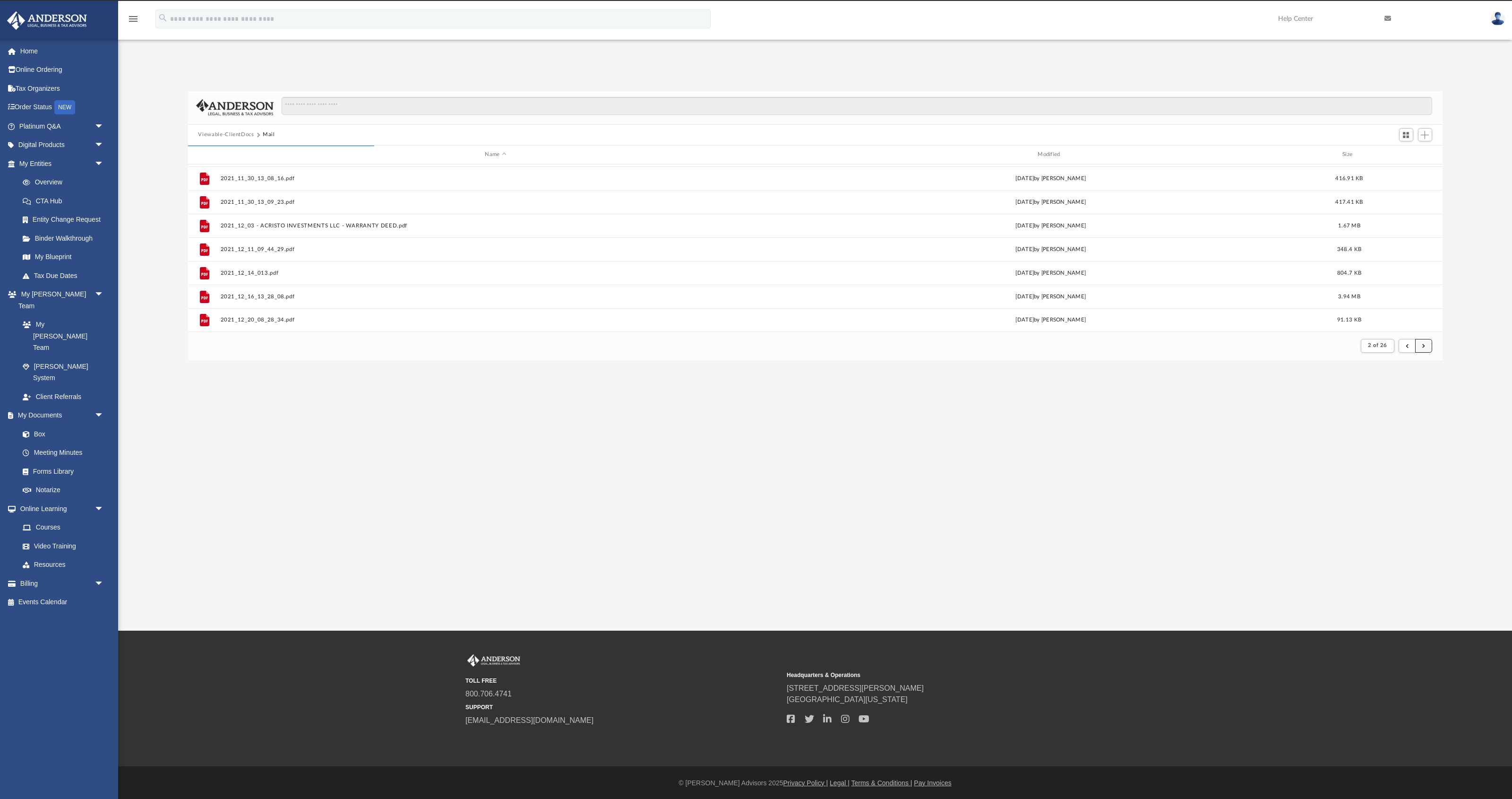
click at [718, 350] on button "submit" at bounding box center [1423, 346] width 17 height 14
click at [718, 349] on button "submit" at bounding box center [1423, 346] width 17 height 14
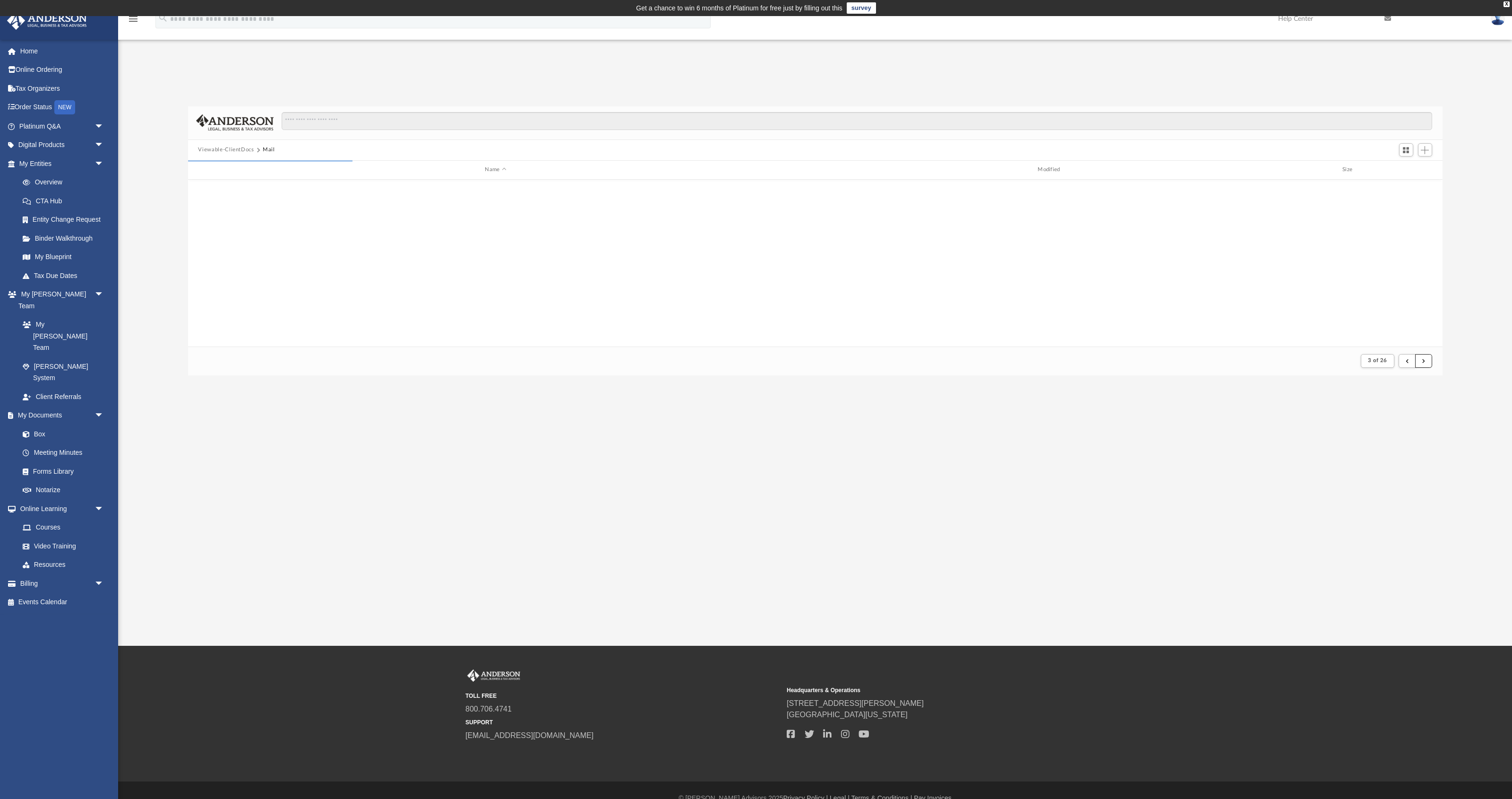
scroll to position [942, 0]
click at [718, 364] on button "submit" at bounding box center [1423, 361] width 17 height 14
click at [718, 358] on span "3 of 26" at bounding box center [1377, 360] width 20 height 5
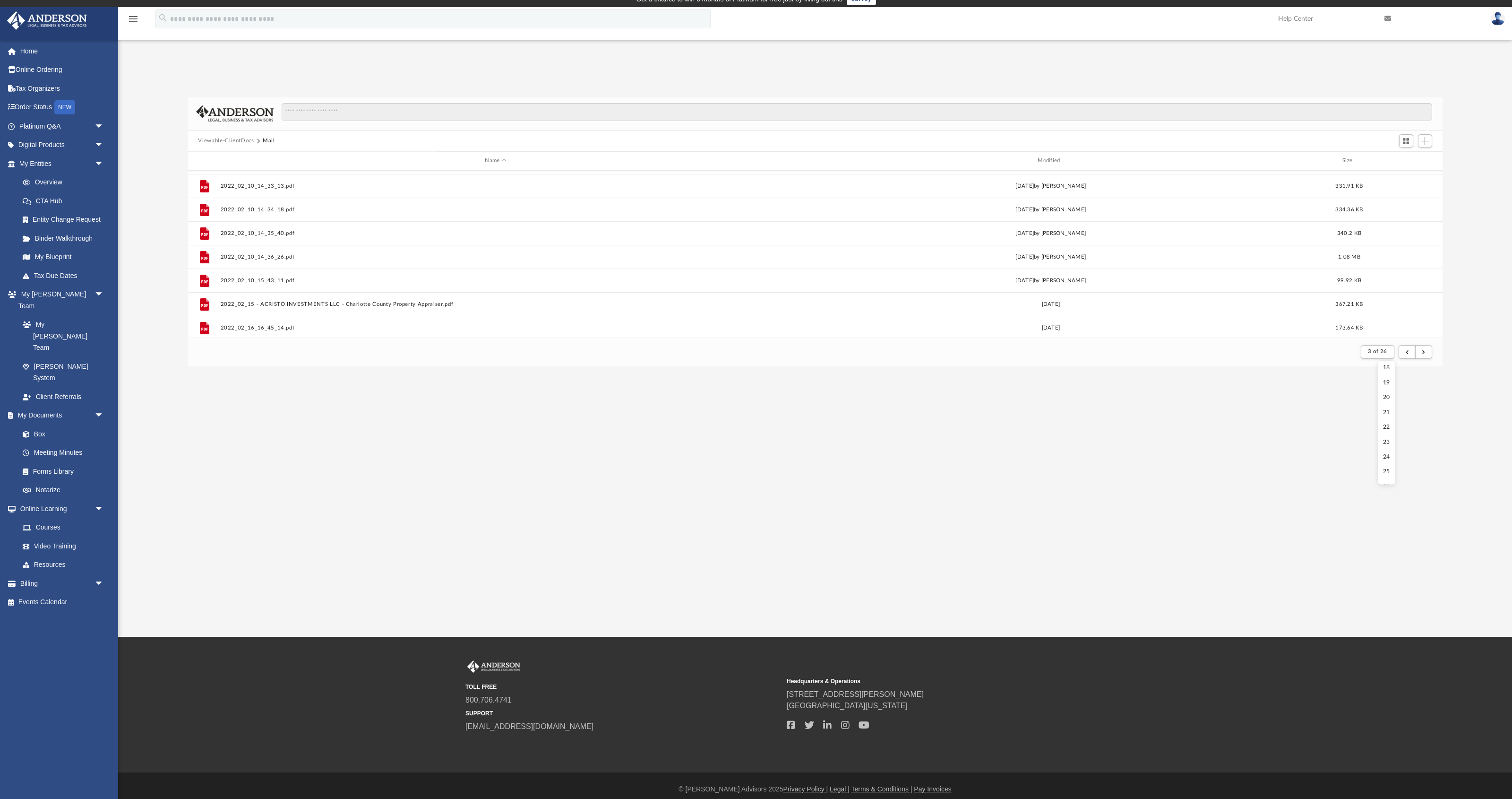
scroll to position [7, 0]
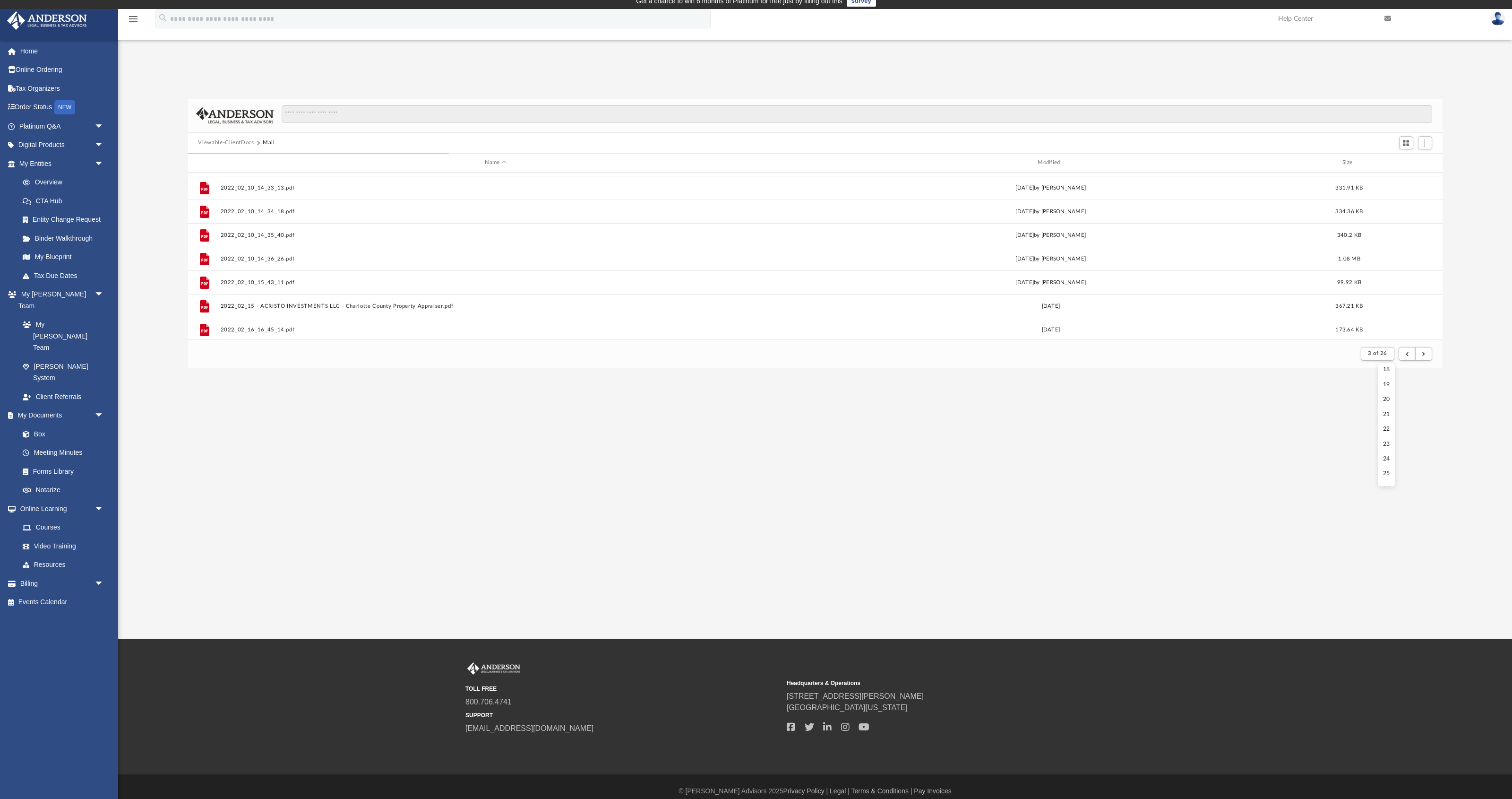
click at [718, 397] on li "20" at bounding box center [1386, 400] width 7 height 10
click at [718, 352] on span "3 of 26" at bounding box center [1377, 353] width 20 height 5
click at [718, 409] on li "10" at bounding box center [1385, 408] width 7 height 10
click at [718, 409] on div "App [EMAIL_ADDRESS][DOMAIN_NAME] Sign Out [EMAIL_ADDRESS][DOMAIN_NAME] Home Onl…" at bounding box center [756, 324] width 1512 height 630
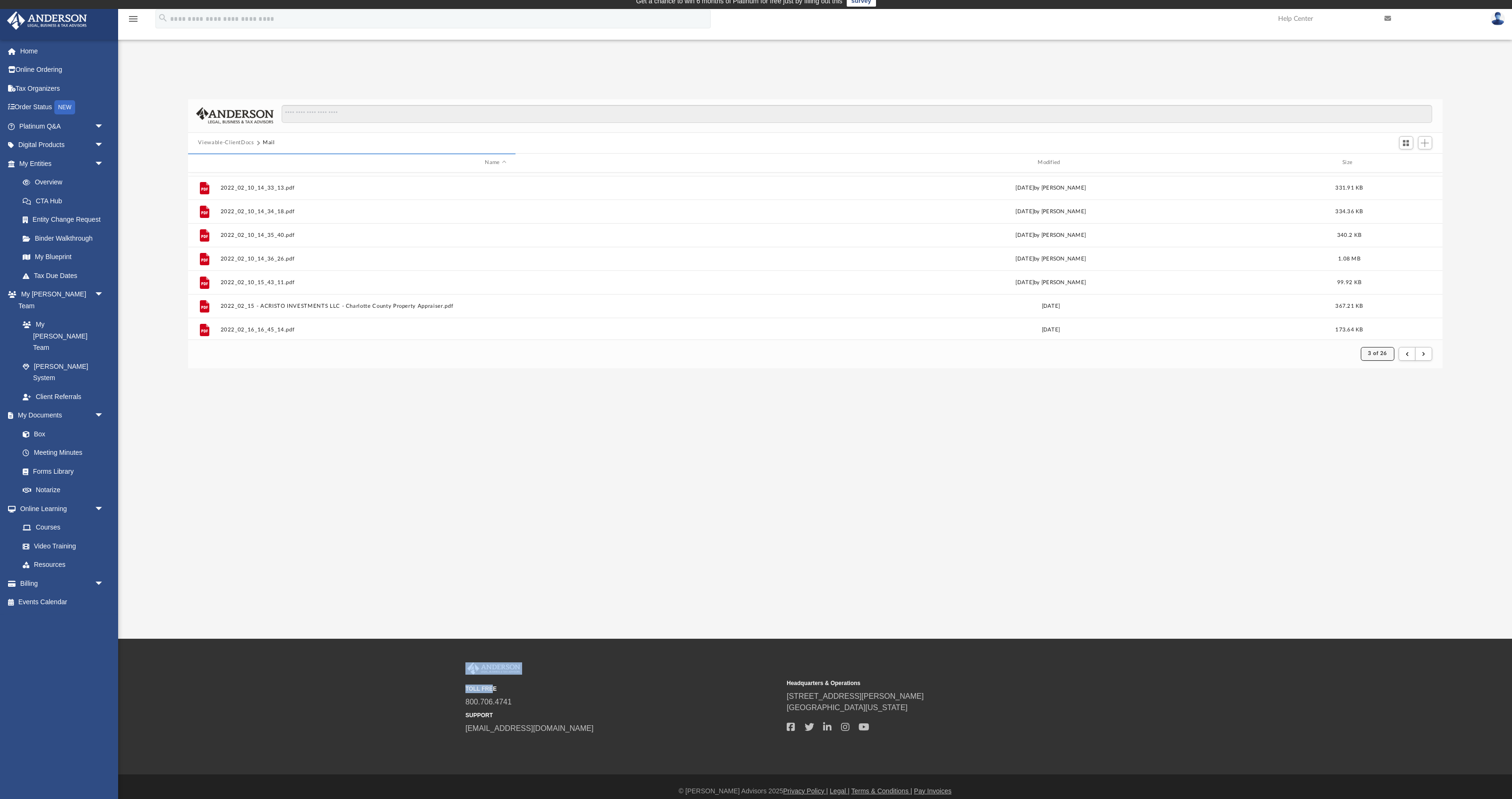
click at [718, 353] on span "3 of 26" at bounding box center [1377, 353] width 20 height 5
click at [718, 356] on span "10 of 26" at bounding box center [1376, 353] width 23 height 5
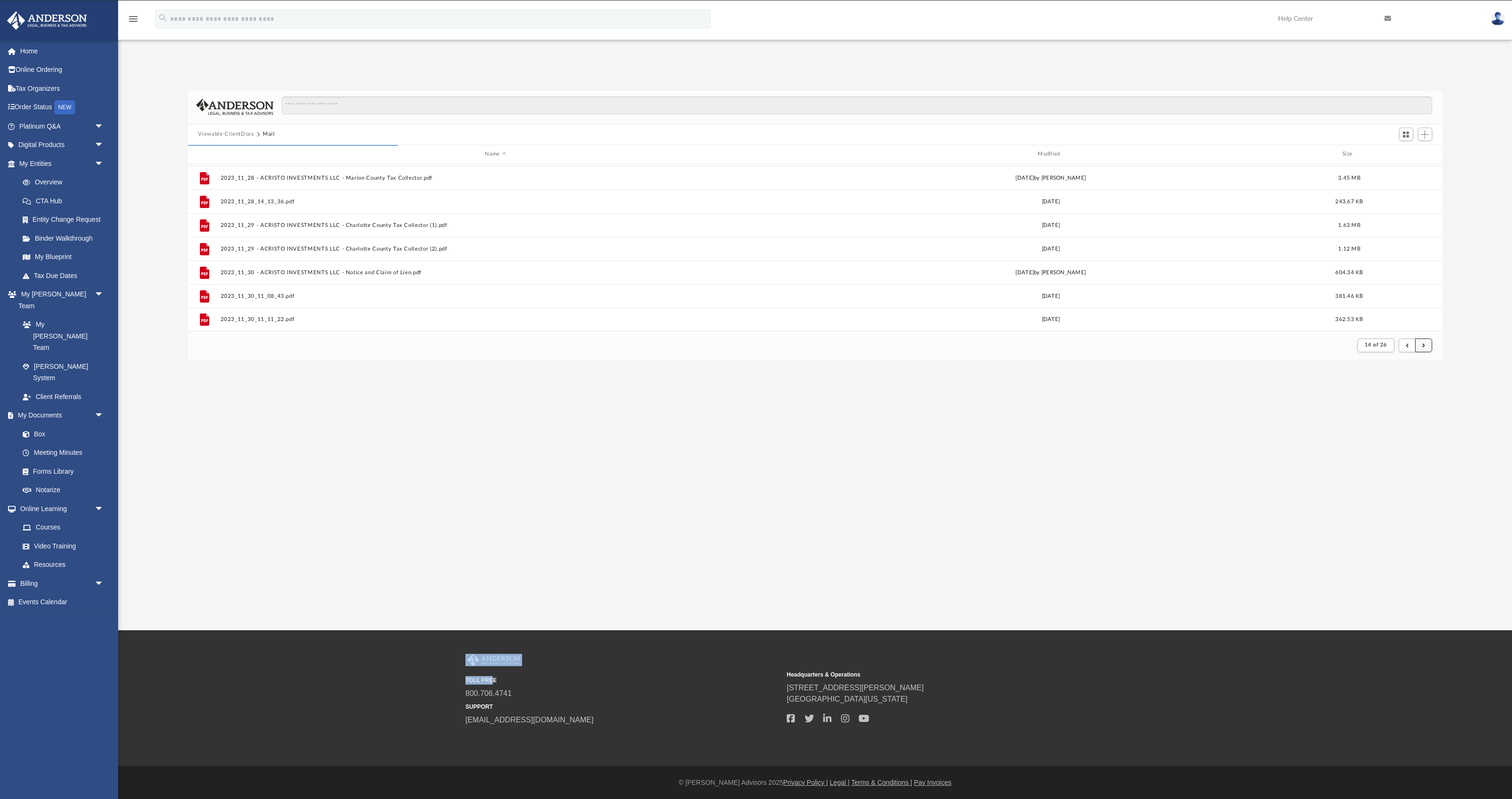
click at [718, 350] on button "submit" at bounding box center [1423, 345] width 17 height 14
click at [718, 131] on span "Switch to Grid View" at bounding box center [1405, 134] width 8 height 8
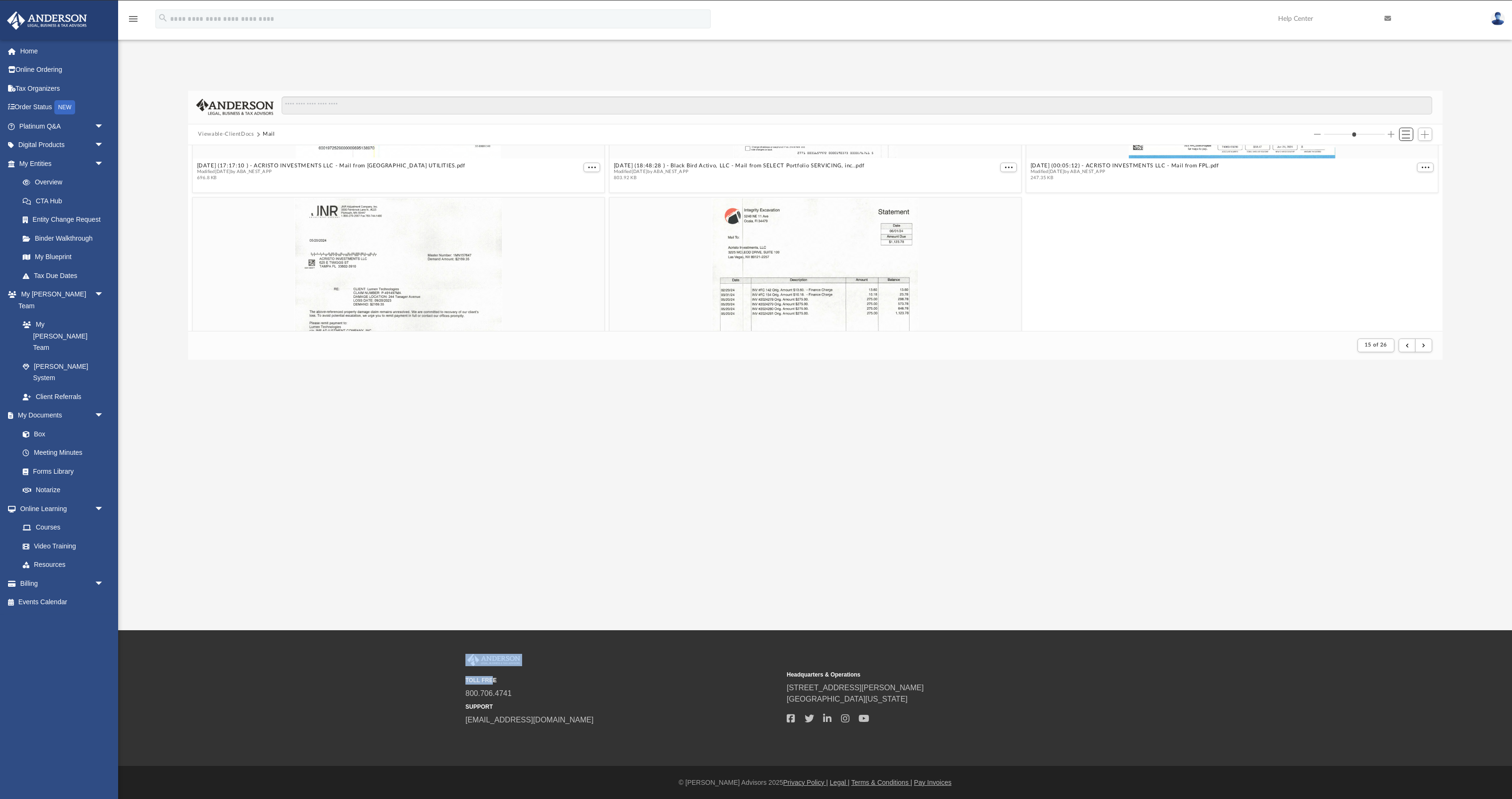
scroll to position [5033, 0]
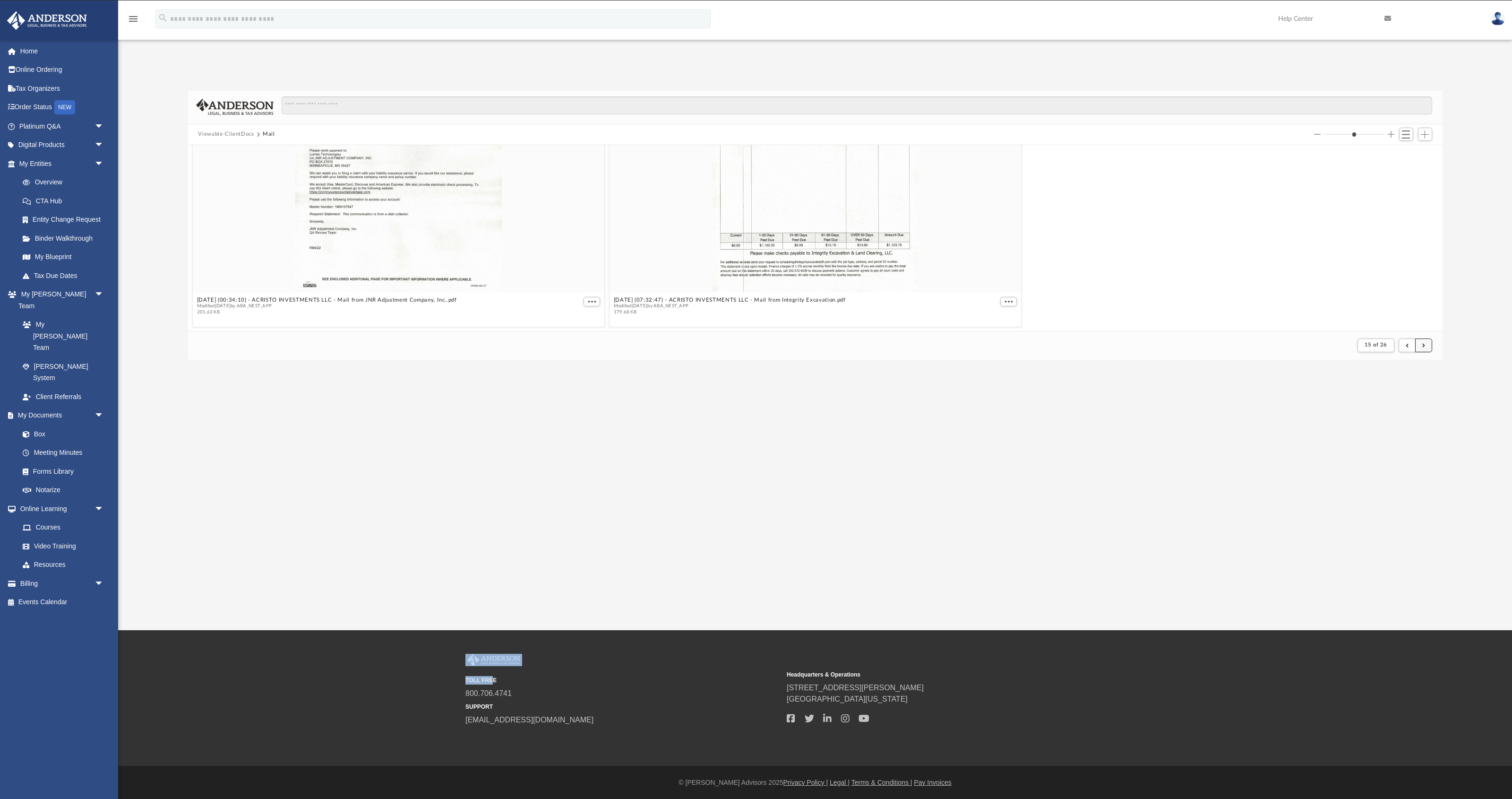
click at [718, 345] on button "submit" at bounding box center [1423, 345] width 17 height 14
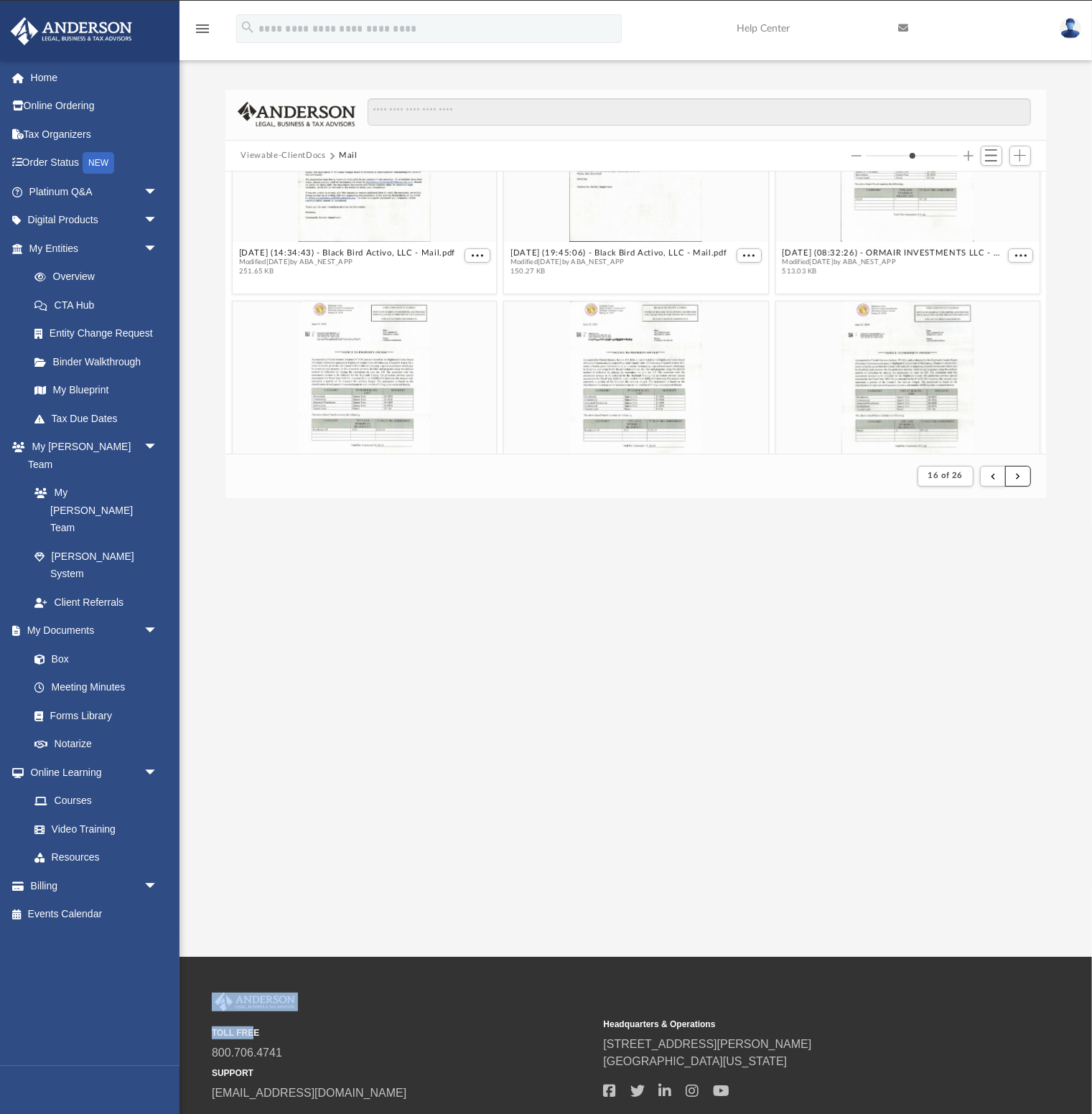
scroll to position [0, 0]
